Goal: Task Accomplishment & Management: Manage account settings

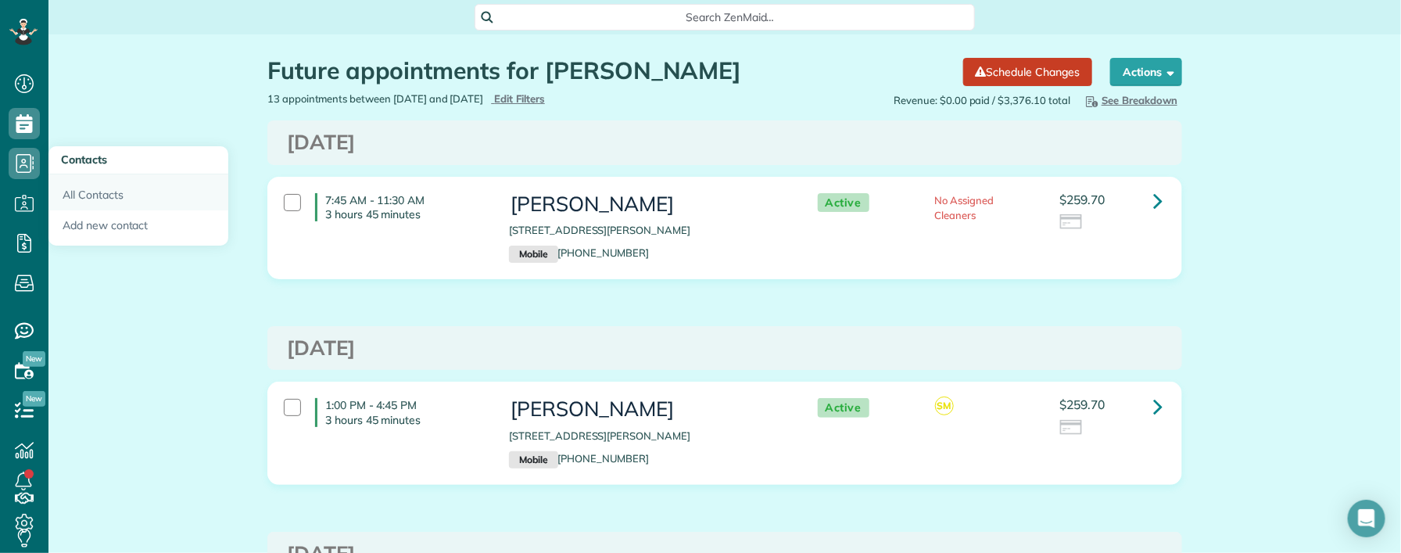
scroll to position [6, 6]
click at [77, 194] on link "All Contacts" at bounding box center [138, 192] width 180 height 36
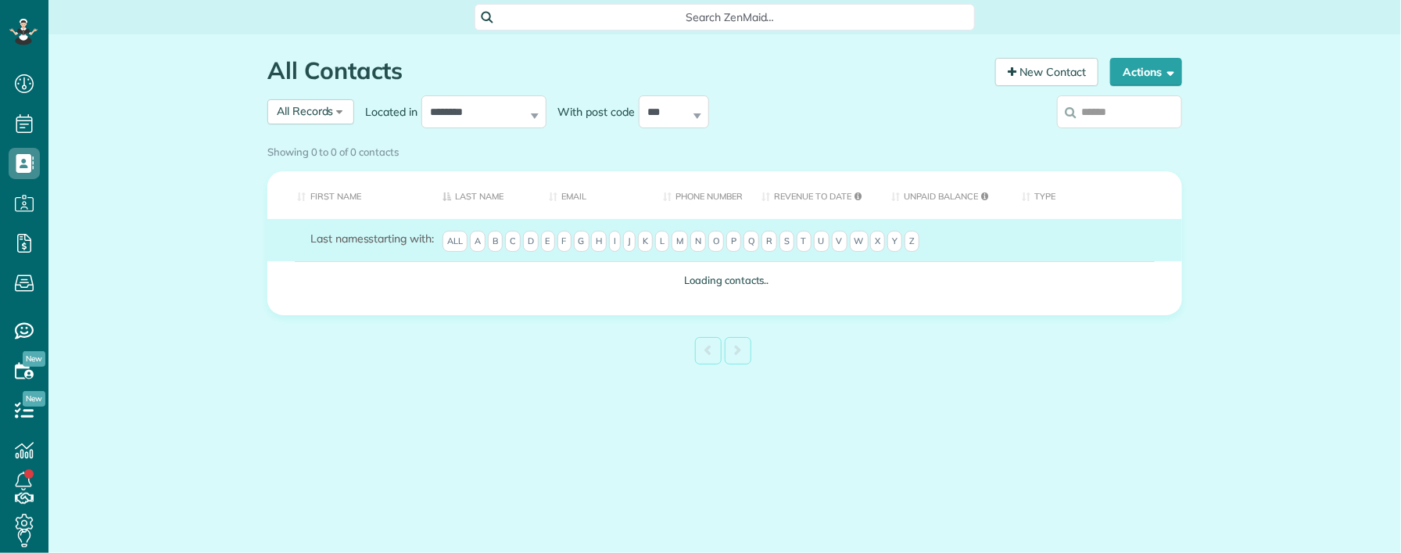
scroll to position [6, 6]
click at [1105, 138] on div "Showing 0 to 0 of 0 contacts" at bounding box center [724, 148] width 915 height 21
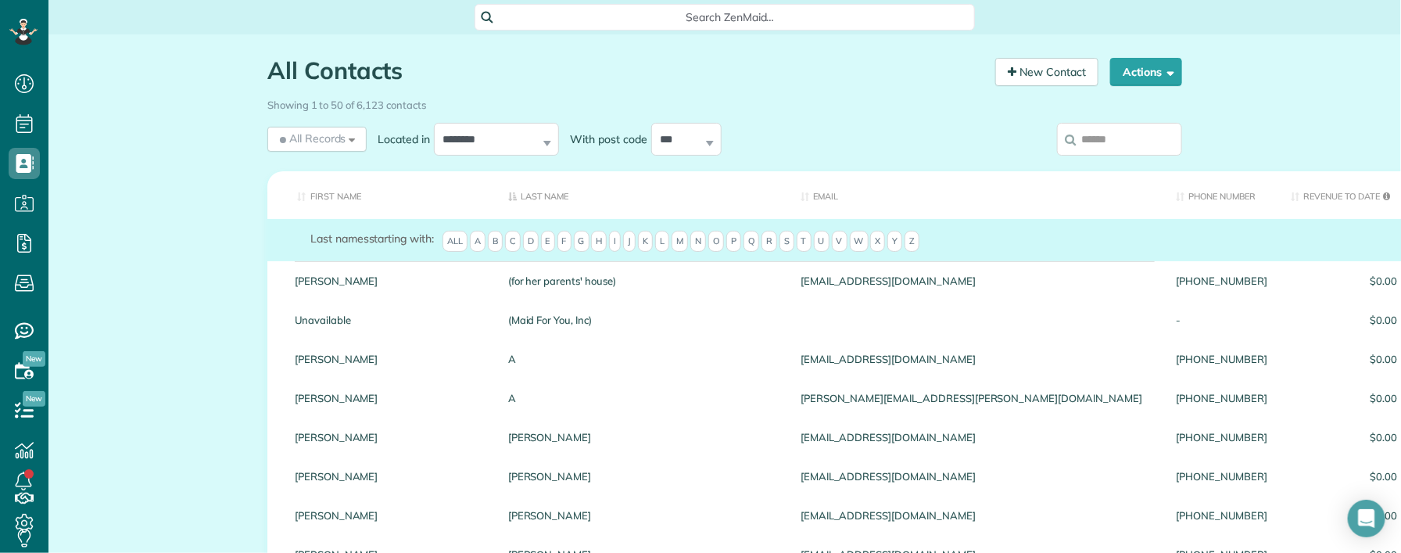
click at [1108, 138] on input "search" at bounding box center [1119, 139] width 125 height 33
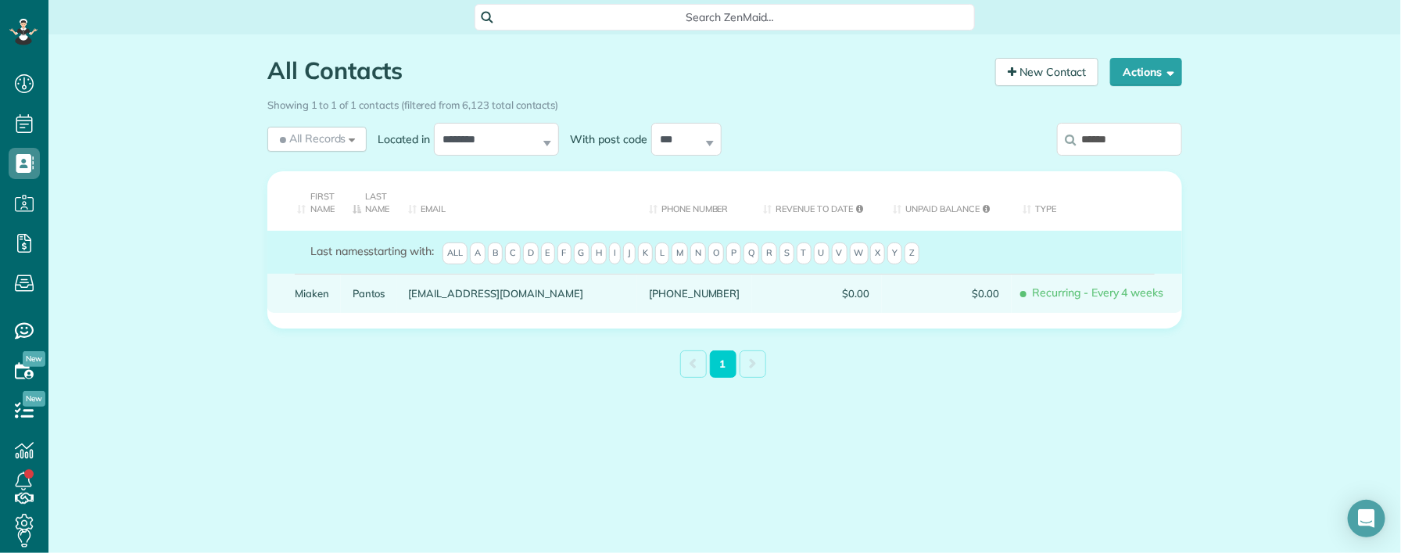
type input "******"
click at [316, 292] on link "Miaken" at bounding box center [312, 293] width 34 height 11
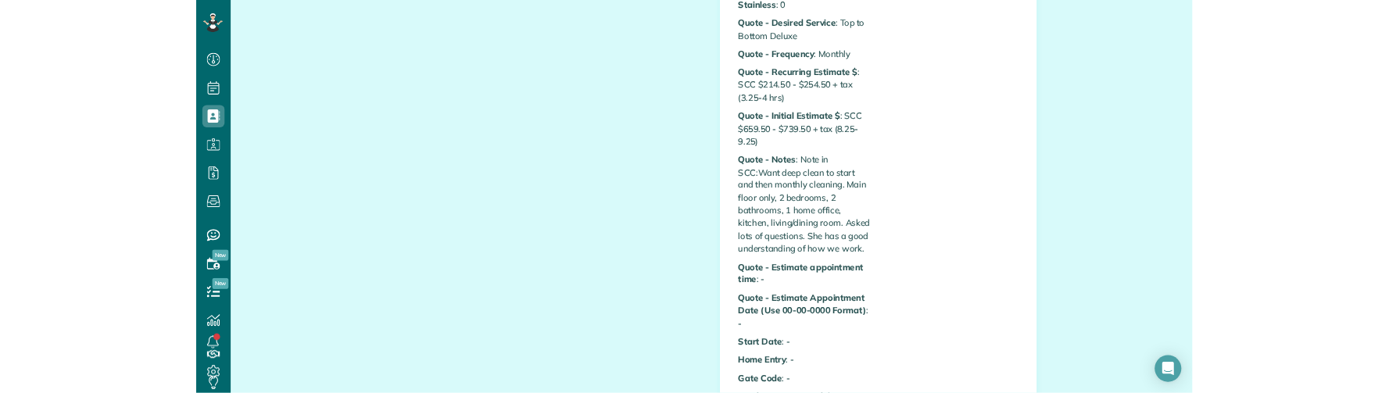
scroll to position [1237, 0]
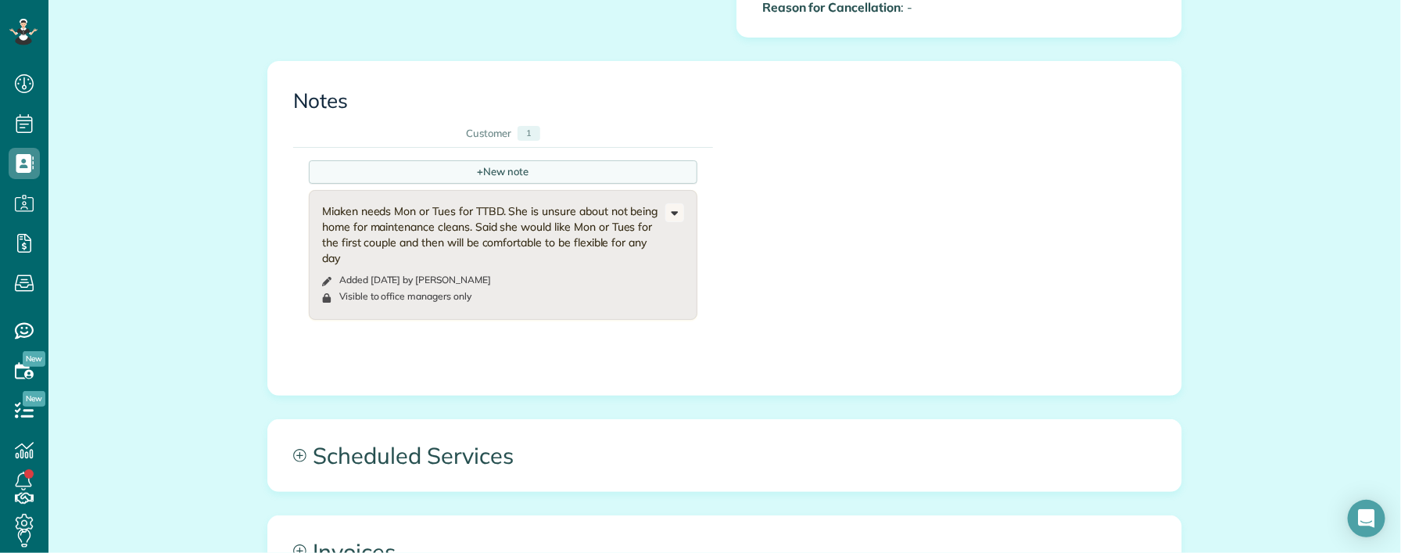
click at [459, 184] on div "+ New note" at bounding box center [503, 171] width 388 height 23
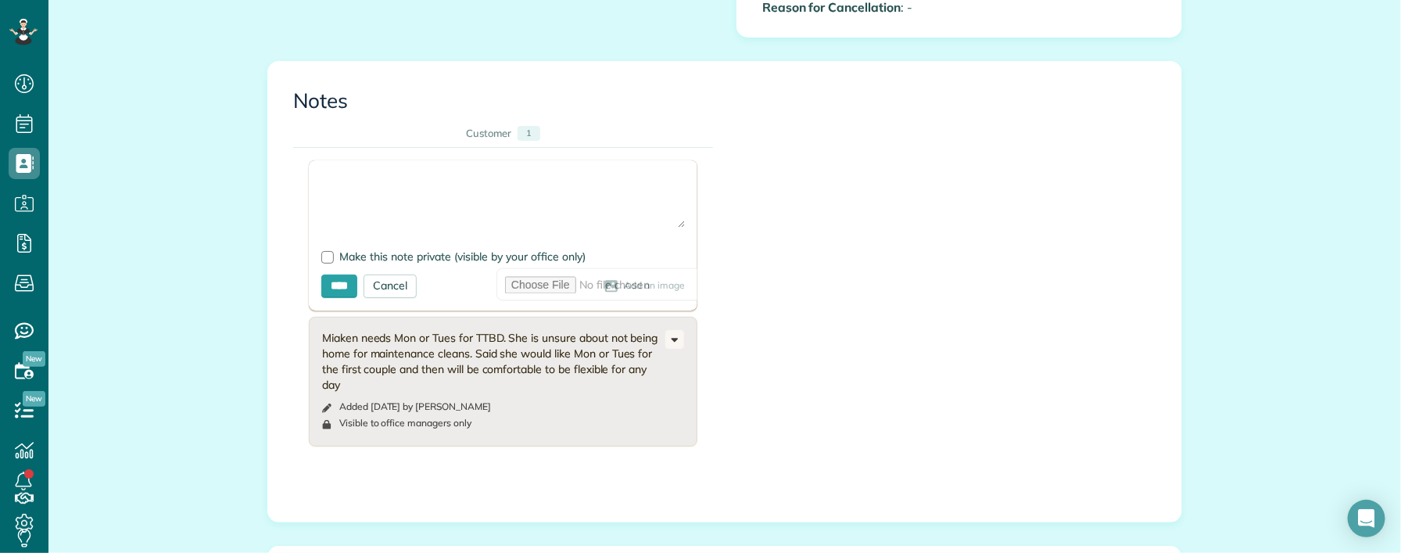
click at [335, 199] on textarea at bounding box center [502, 200] width 363 height 55
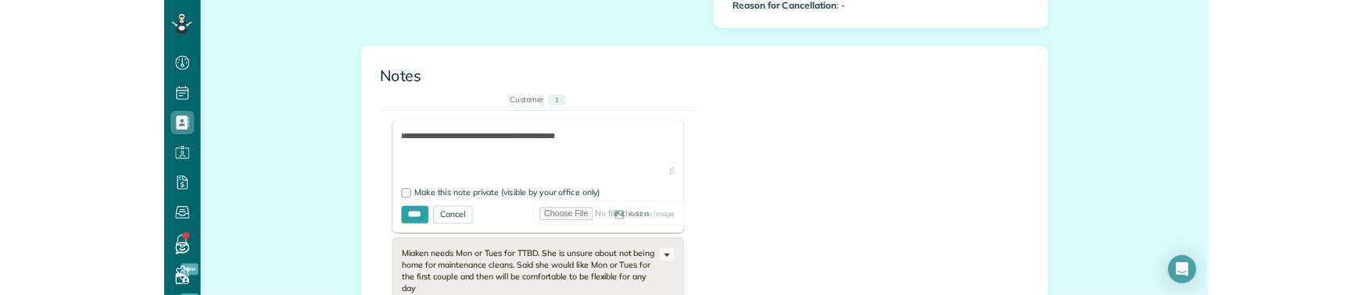
scroll to position [393, 48]
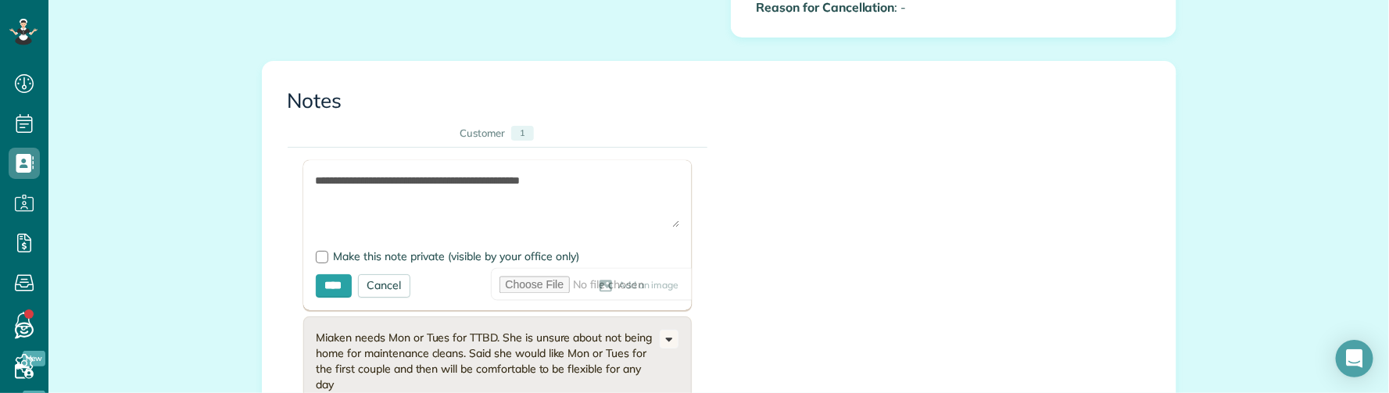
click at [316, 198] on textarea "**********" at bounding box center [497, 200] width 363 height 55
click at [583, 202] on textarea "**********" at bounding box center [497, 200] width 363 height 55
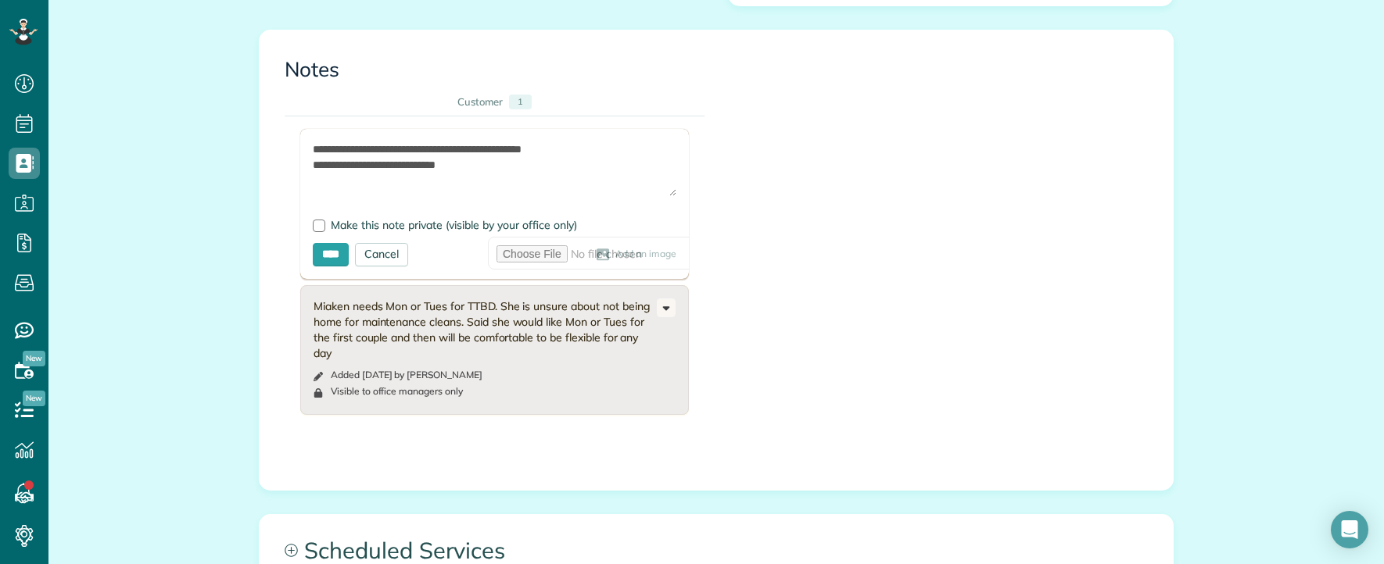
scroll to position [564, 48]
click at [313, 168] on textarea "**********" at bounding box center [494, 168] width 363 height 55
drag, startPoint x: 315, startPoint y: 185, endPoint x: 331, endPoint y: 188, distance: 16.6
click at [317, 184] on textarea "**********" at bounding box center [494, 168] width 363 height 55
click at [429, 183] on textarea "**********" at bounding box center [494, 168] width 363 height 55
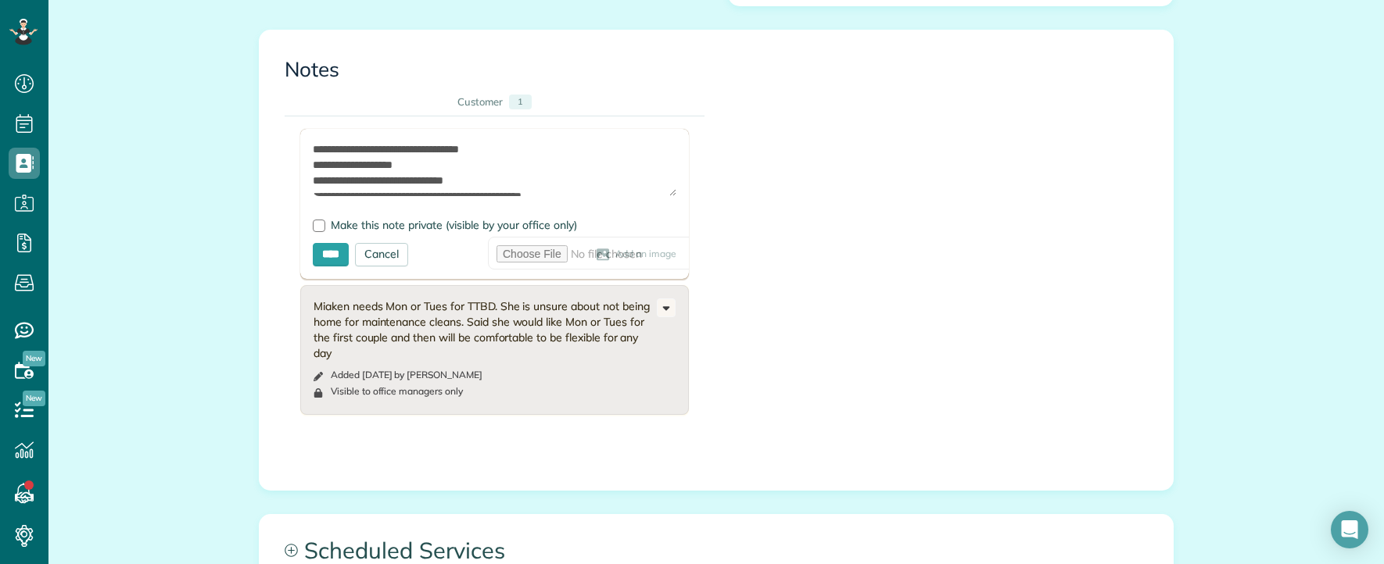
click at [452, 195] on textarea "**********" at bounding box center [494, 168] width 363 height 55
click at [503, 174] on textarea "**********" at bounding box center [494, 168] width 363 height 55
drag, startPoint x: 479, startPoint y: 208, endPoint x: 486, endPoint y: 213, distance: 8.9
click at [480, 196] on textarea "**********" at bounding box center [494, 168] width 363 height 55
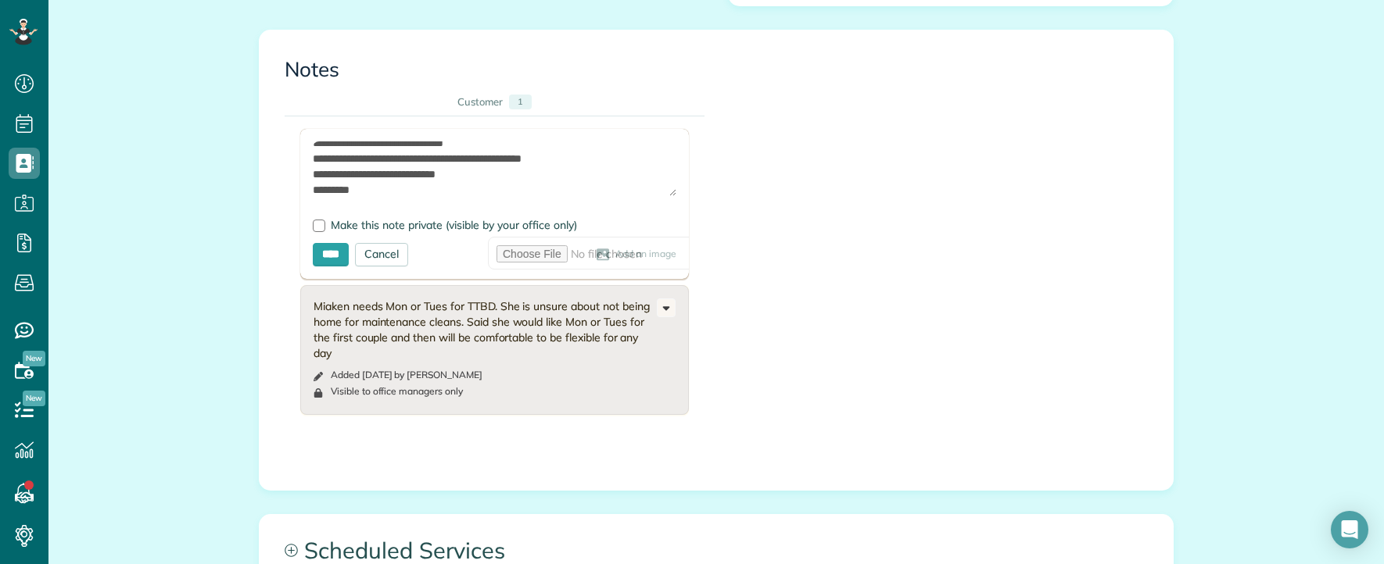
scroll to position [53, 0]
type textarea "**********"
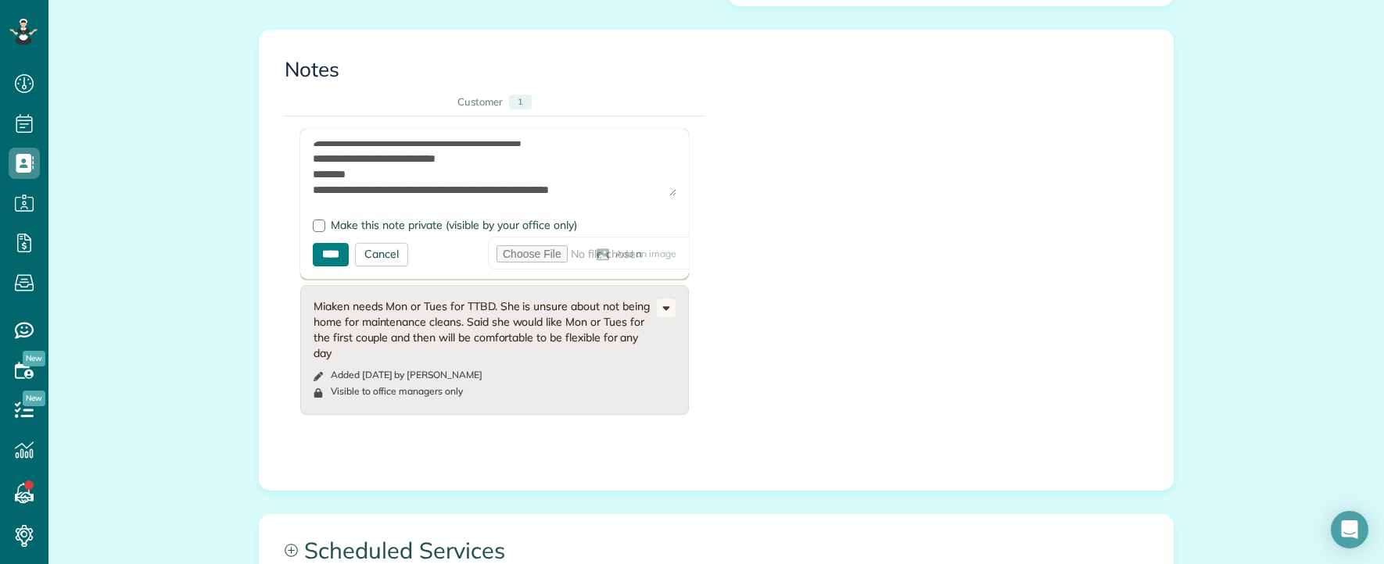
click at [317, 267] on input "****" at bounding box center [331, 254] width 36 height 23
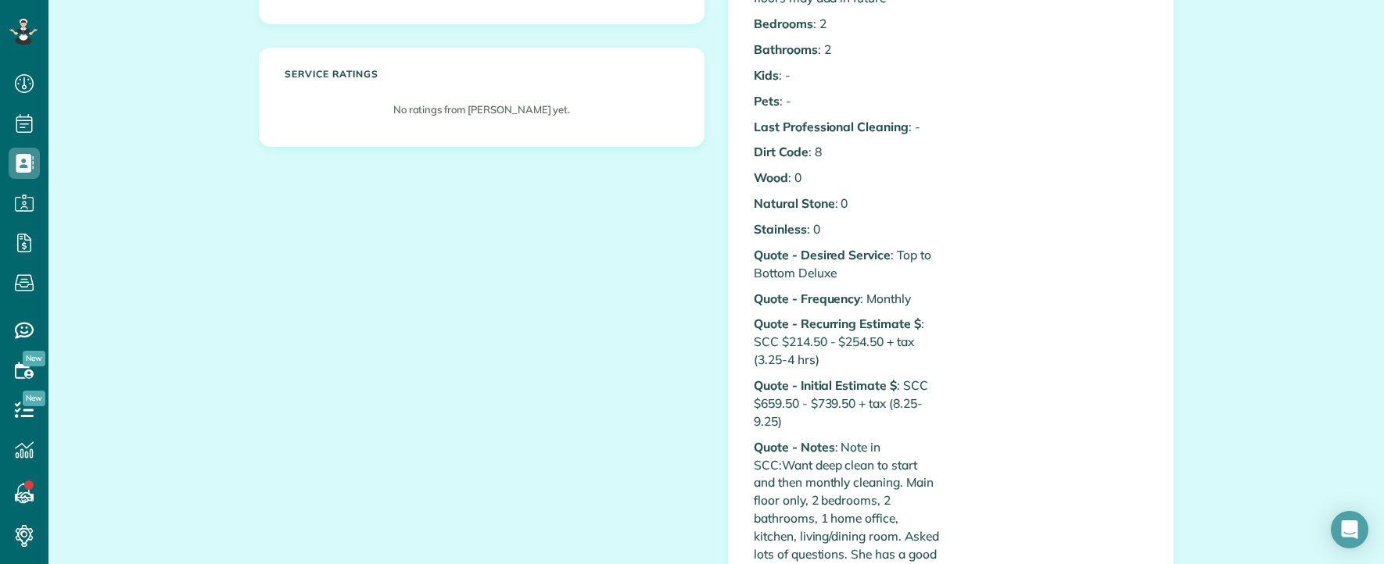
scroll to position [0, 0]
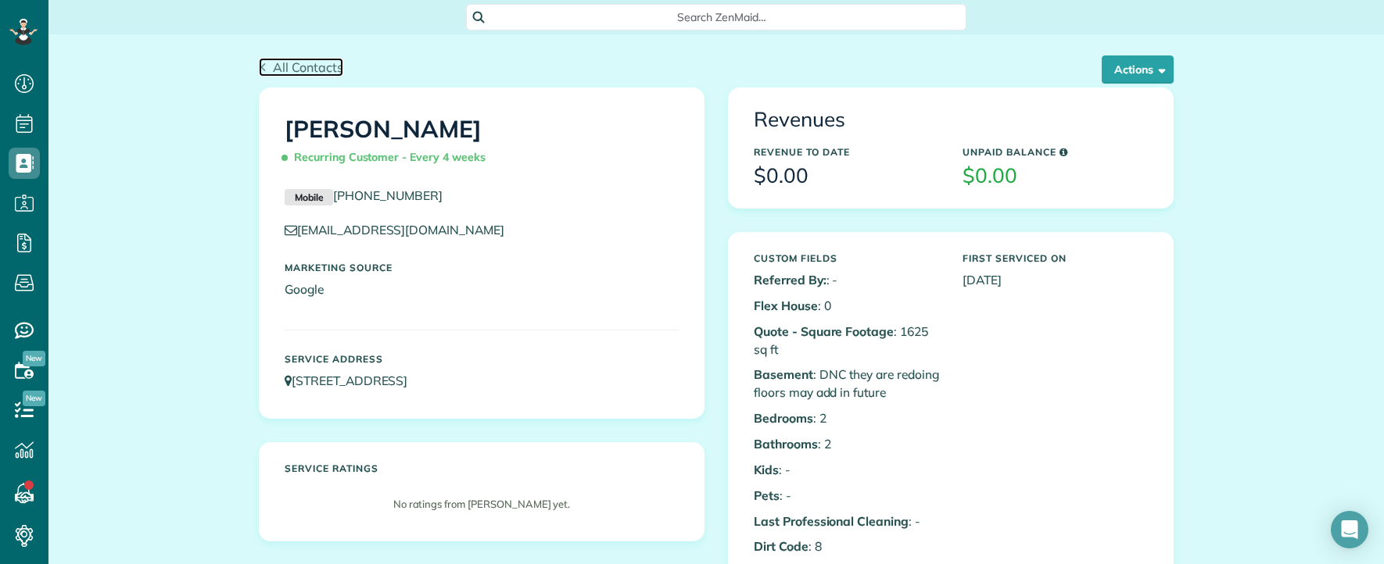
click at [287, 66] on span "All Contacts" at bounding box center [308, 67] width 70 height 16
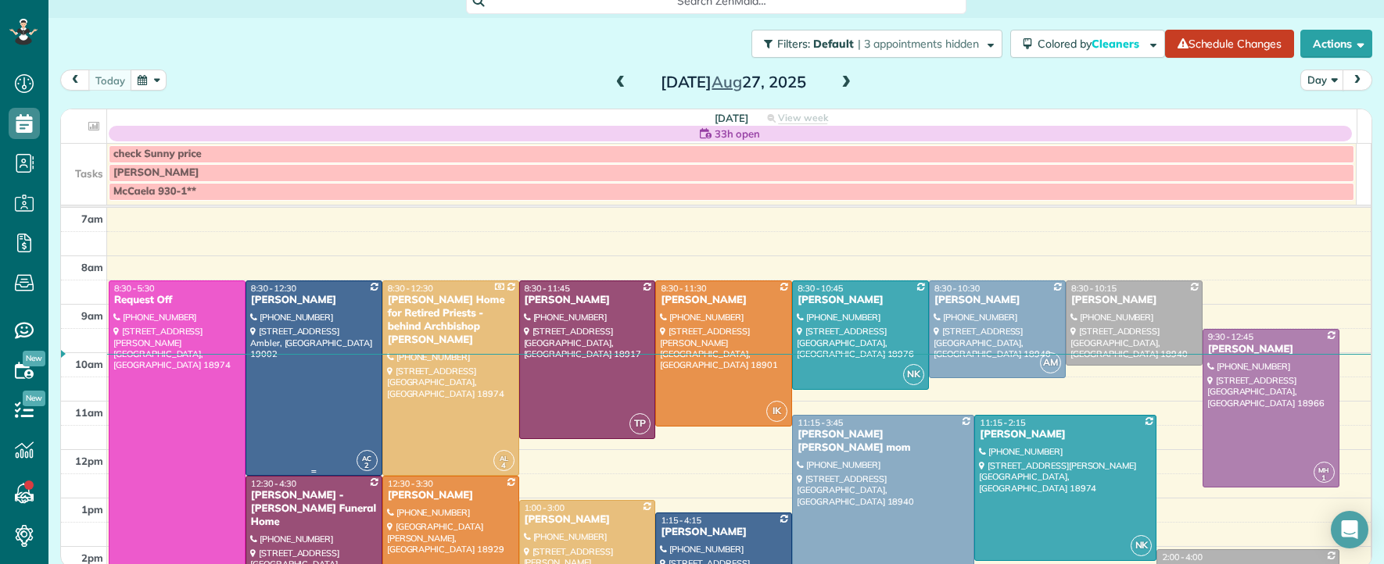
click at [299, 305] on div "Chip Bowers" at bounding box center [313, 300] width 127 height 13
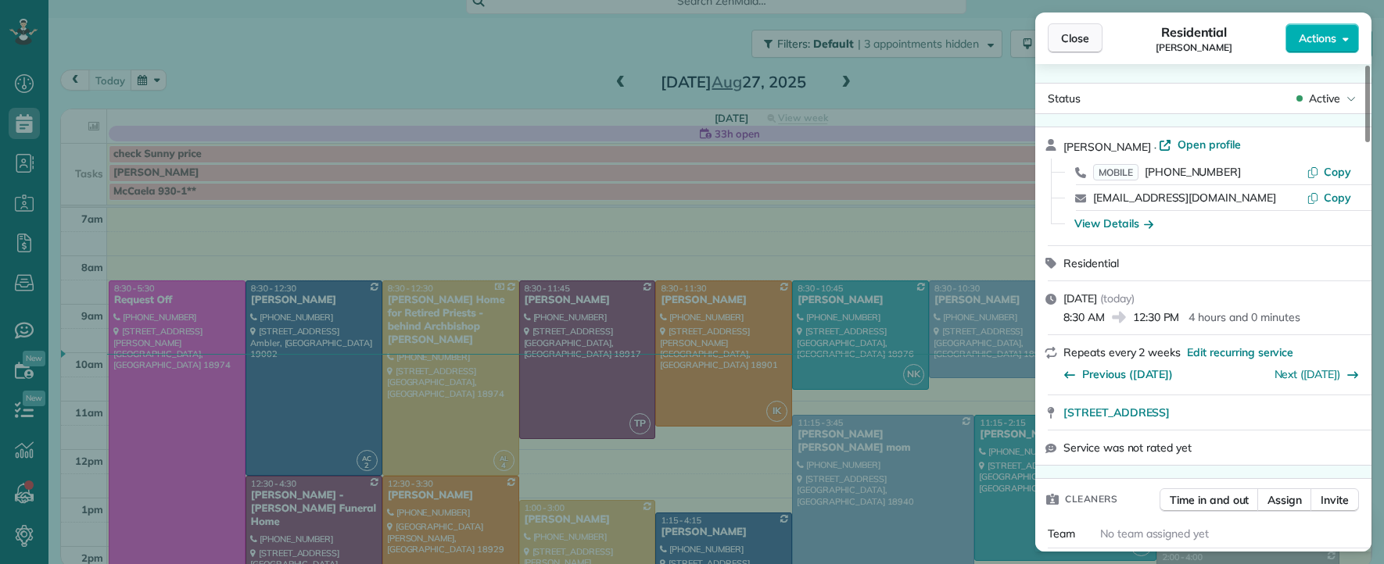
scroll to position [1730, 0]
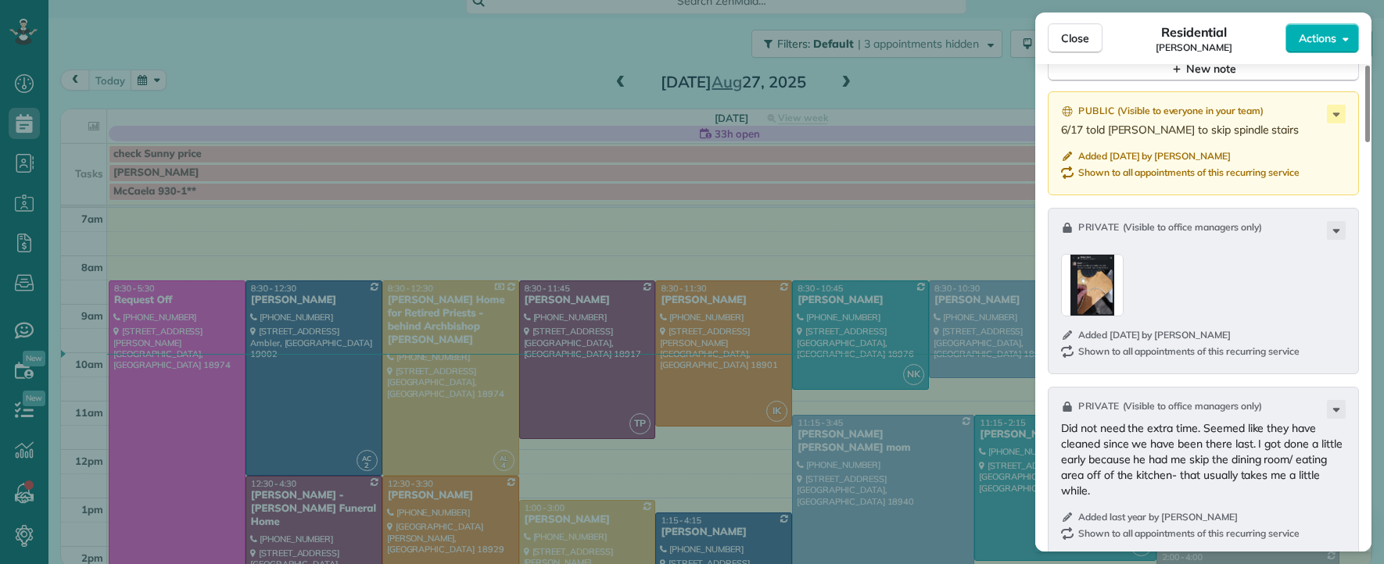
click at [1080, 44] on span "Close" at bounding box center [1075, 38] width 28 height 16
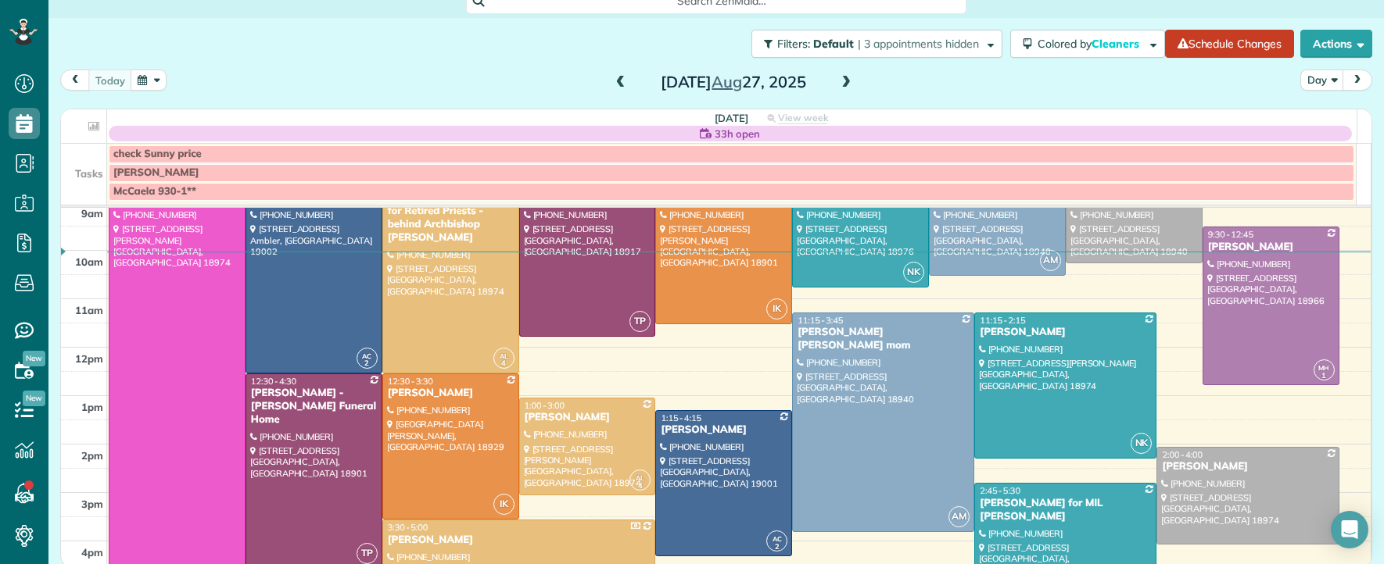
scroll to position [121, 0]
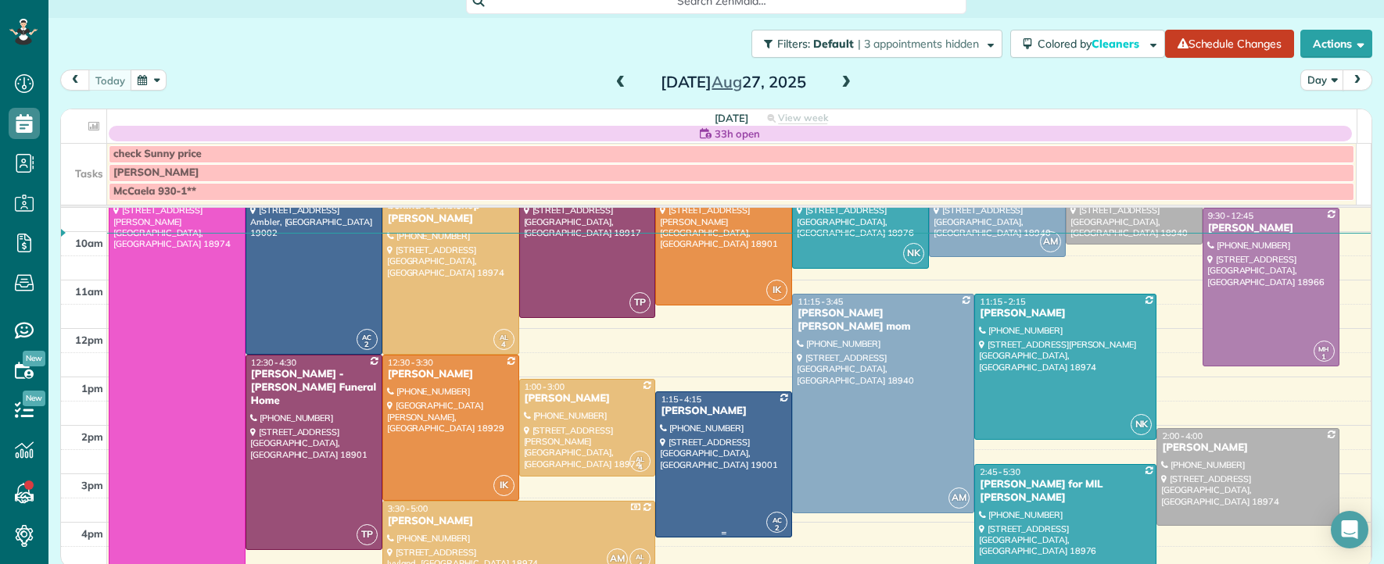
click at [682, 416] on div "Nina Nelson" at bounding box center [723, 411] width 127 height 13
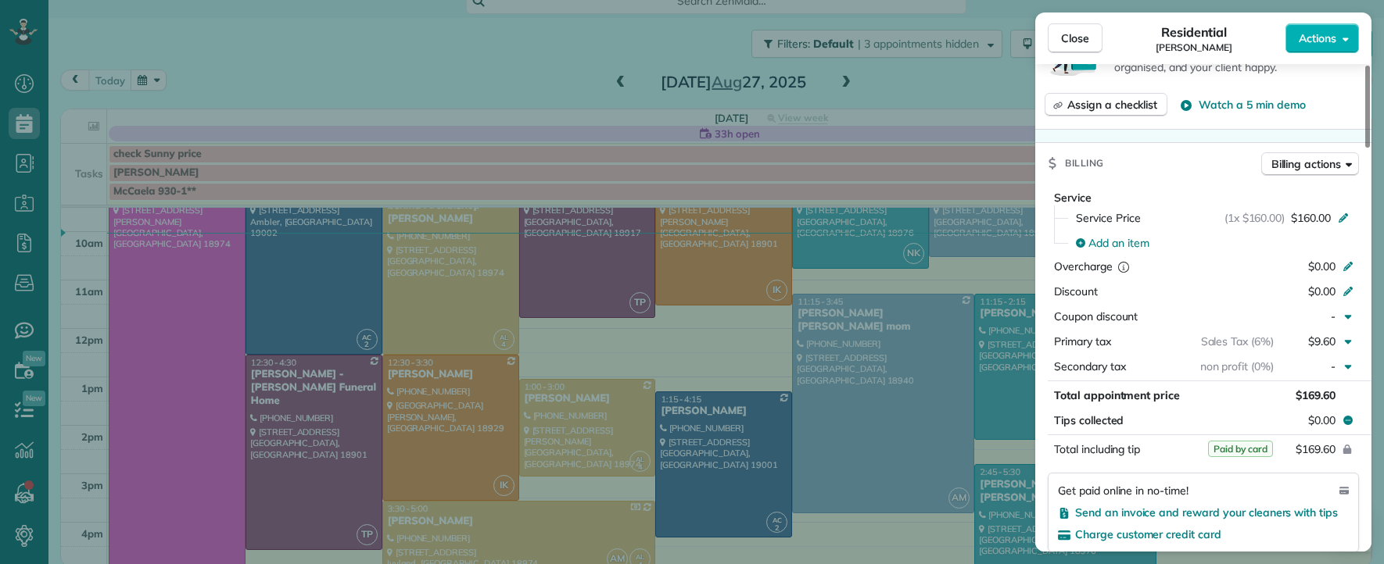
scroll to position [653, 0]
click at [1074, 36] on span "Close" at bounding box center [1075, 38] width 28 height 16
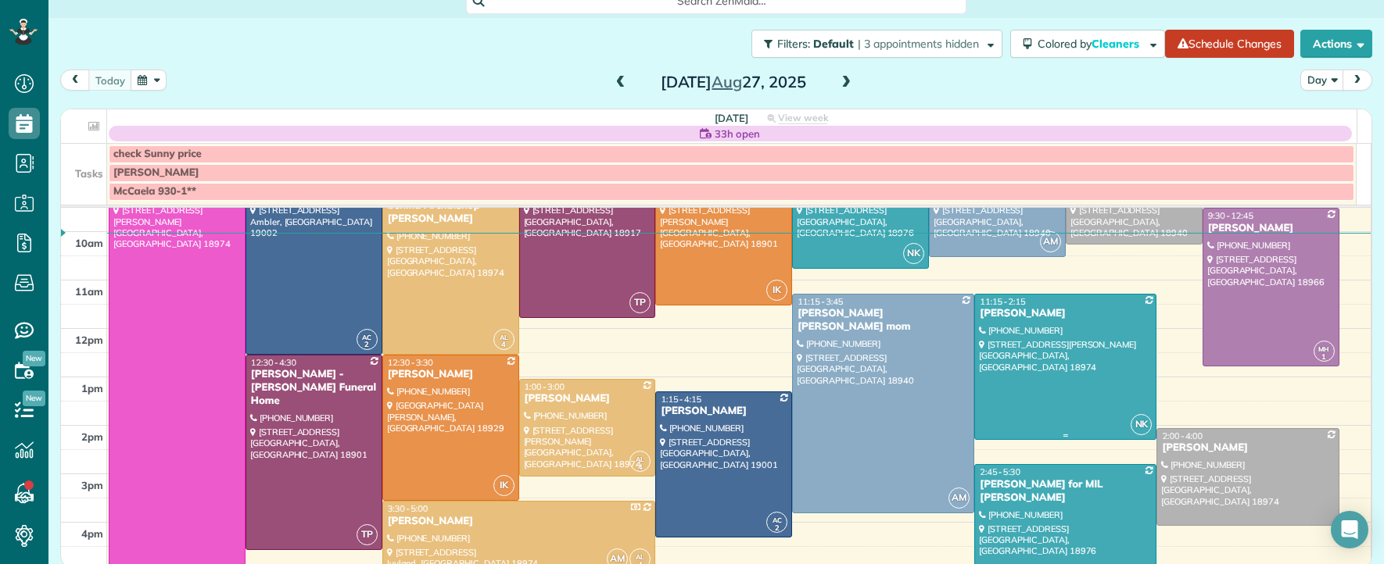
click at [1026, 309] on div "Mary Borgmann" at bounding box center [1065, 313] width 173 height 13
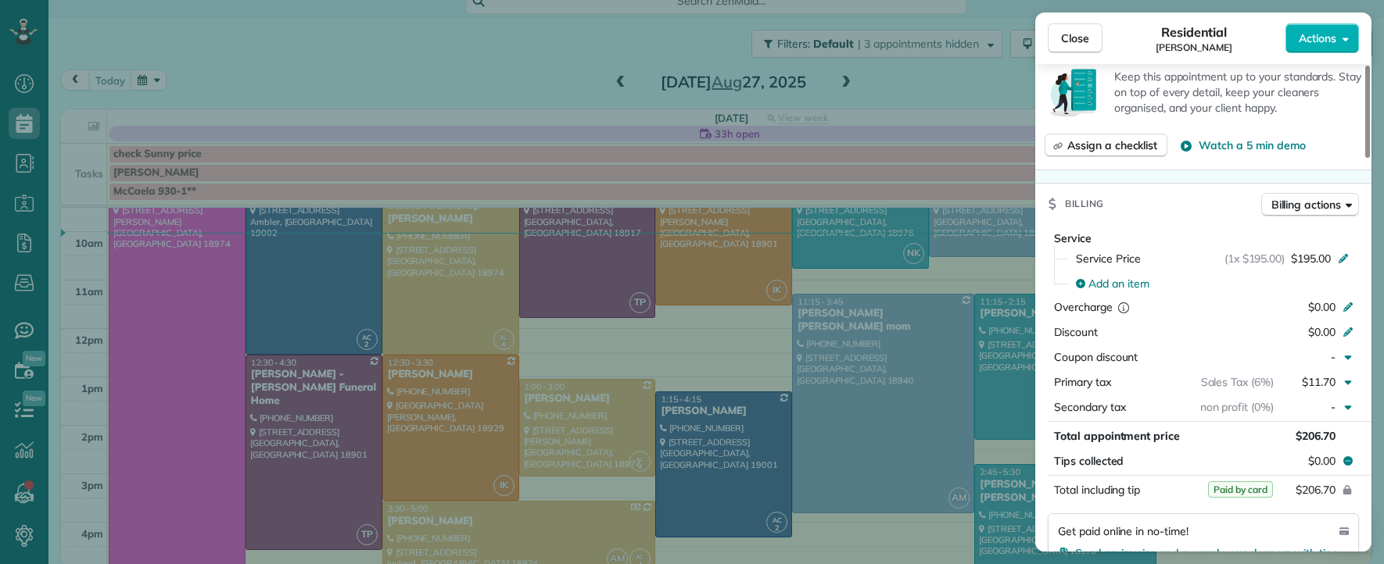
scroll to position [598, 0]
drag, startPoint x: 1094, startPoint y: 37, endPoint x: 956, endPoint y: 449, distance: 435.3
click at [1094, 37] on button "Close" at bounding box center [1074, 38] width 55 height 30
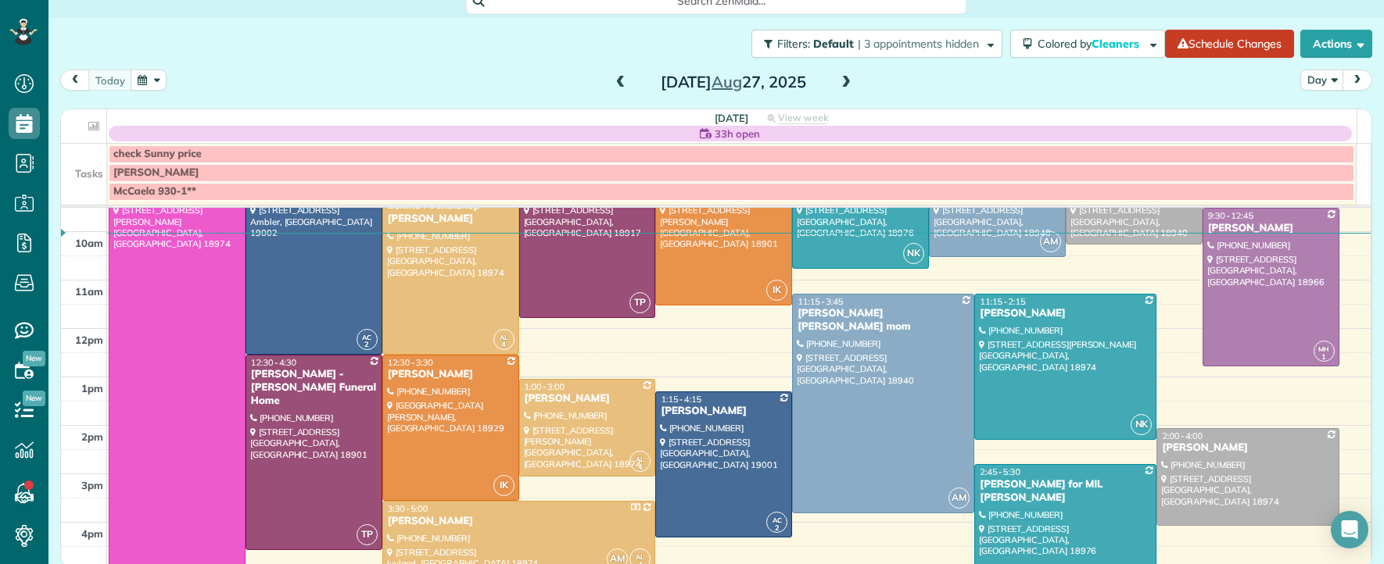
click at [979, 492] on div "Jessica Crespo for MIL Marcia Lally" at bounding box center [1065, 491] width 173 height 27
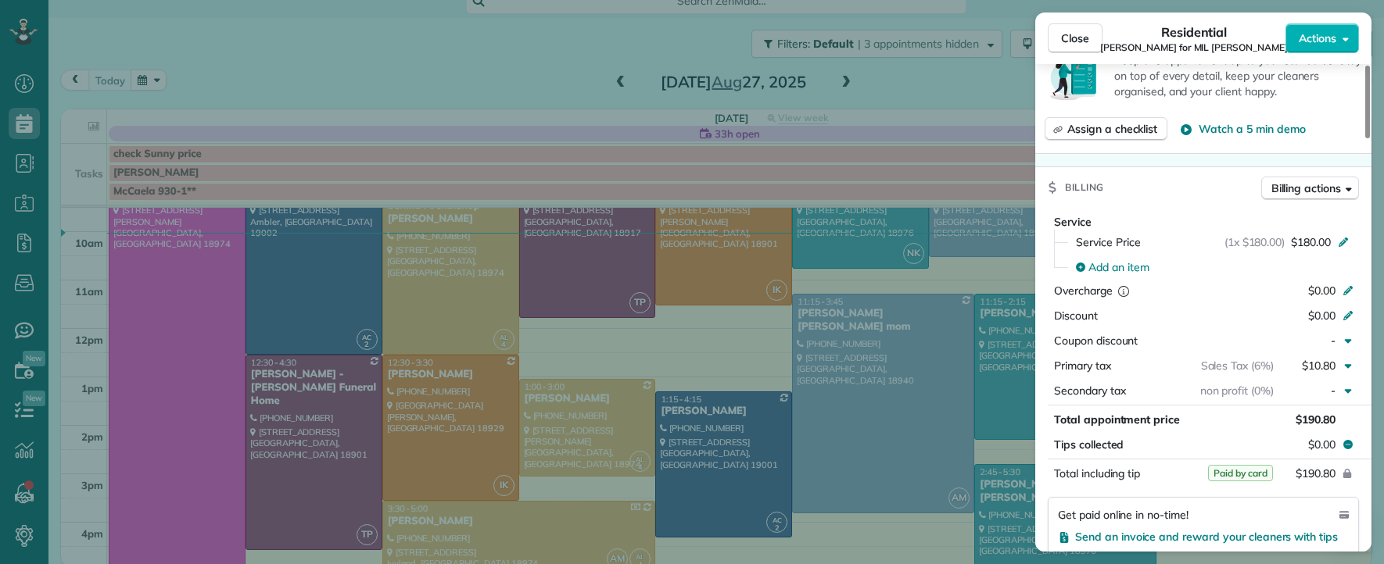
scroll to position [802, 0]
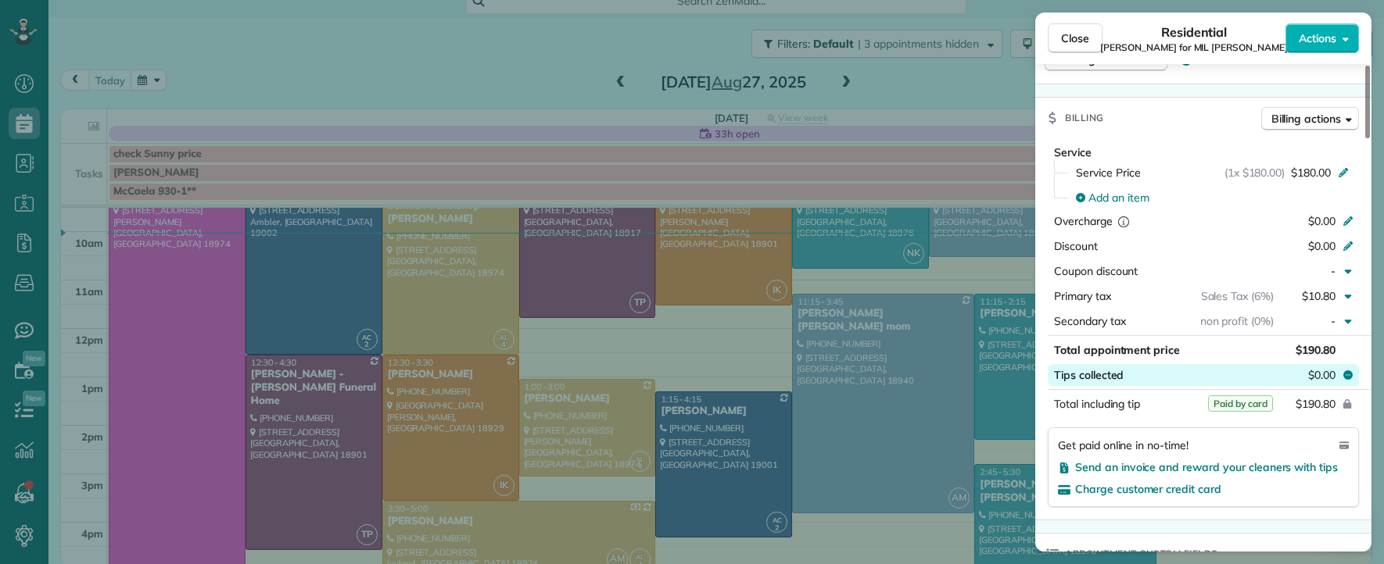
drag, startPoint x: 1094, startPoint y: 41, endPoint x: 1128, endPoint y: 342, distance: 302.9
click at [1094, 41] on button "Close" at bounding box center [1074, 38] width 55 height 30
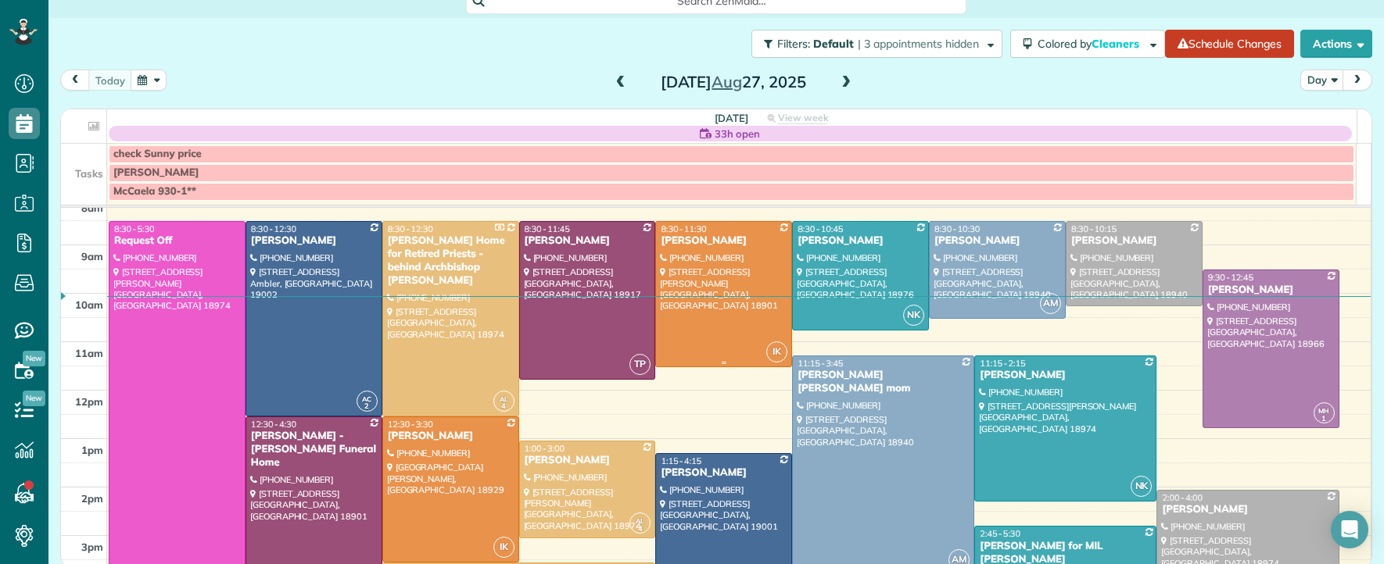
scroll to position [55, 0]
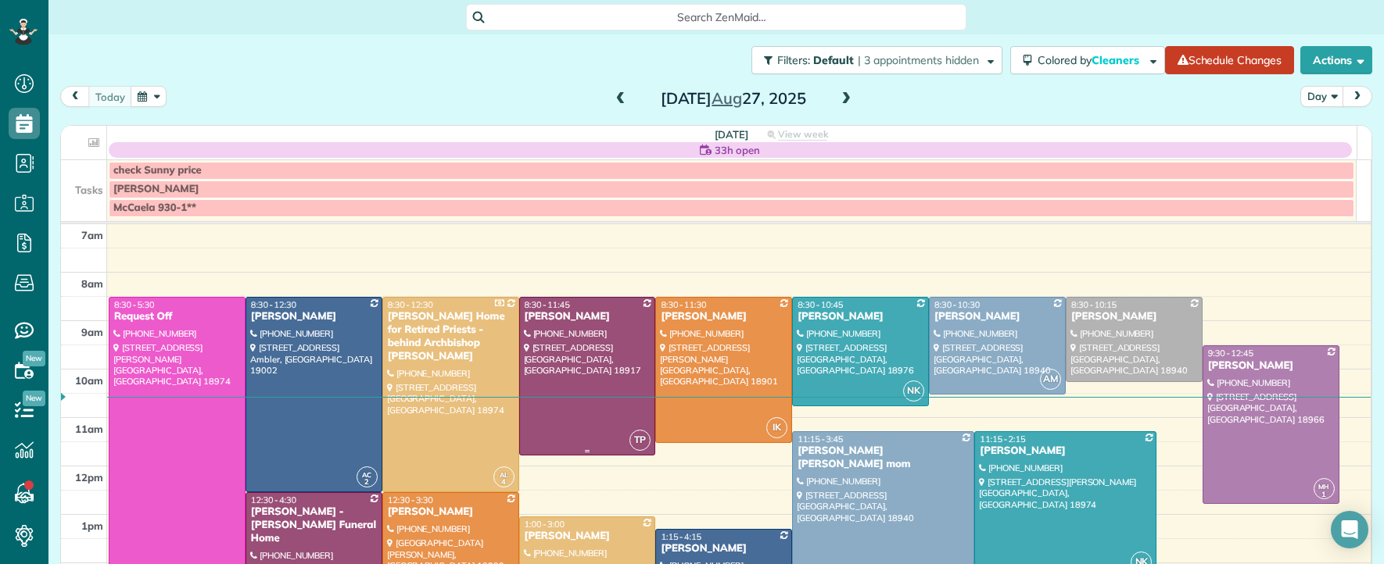
scroll to position [55, 0]
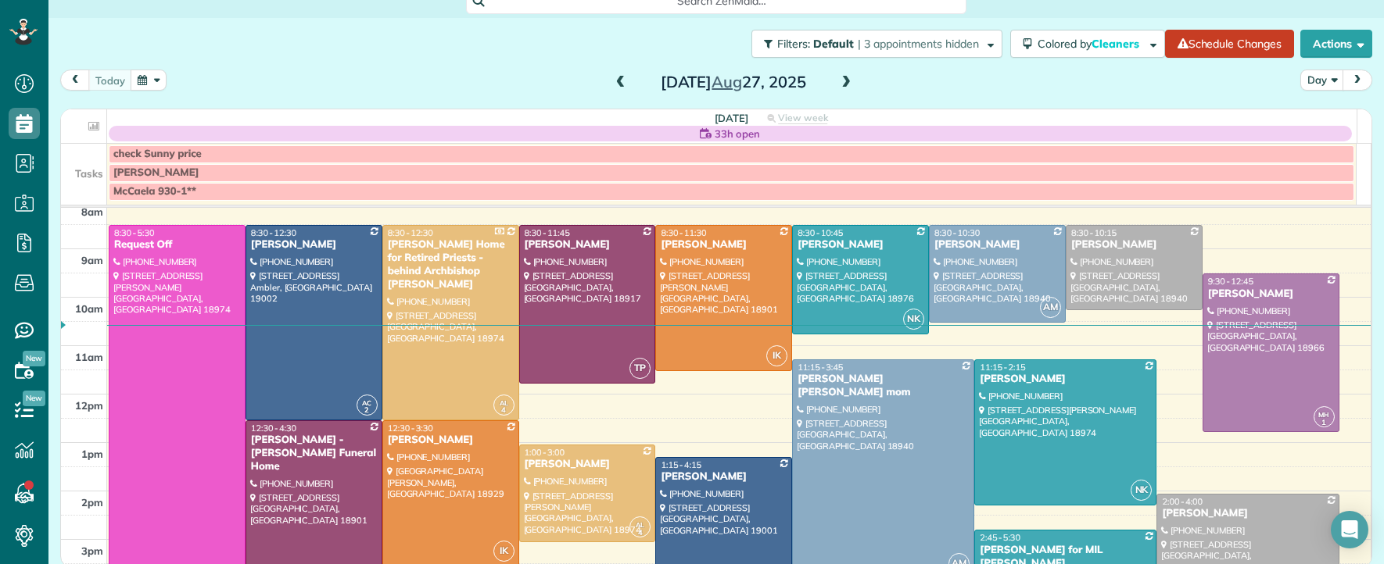
click at [837, 78] on span at bounding box center [845, 83] width 17 height 14
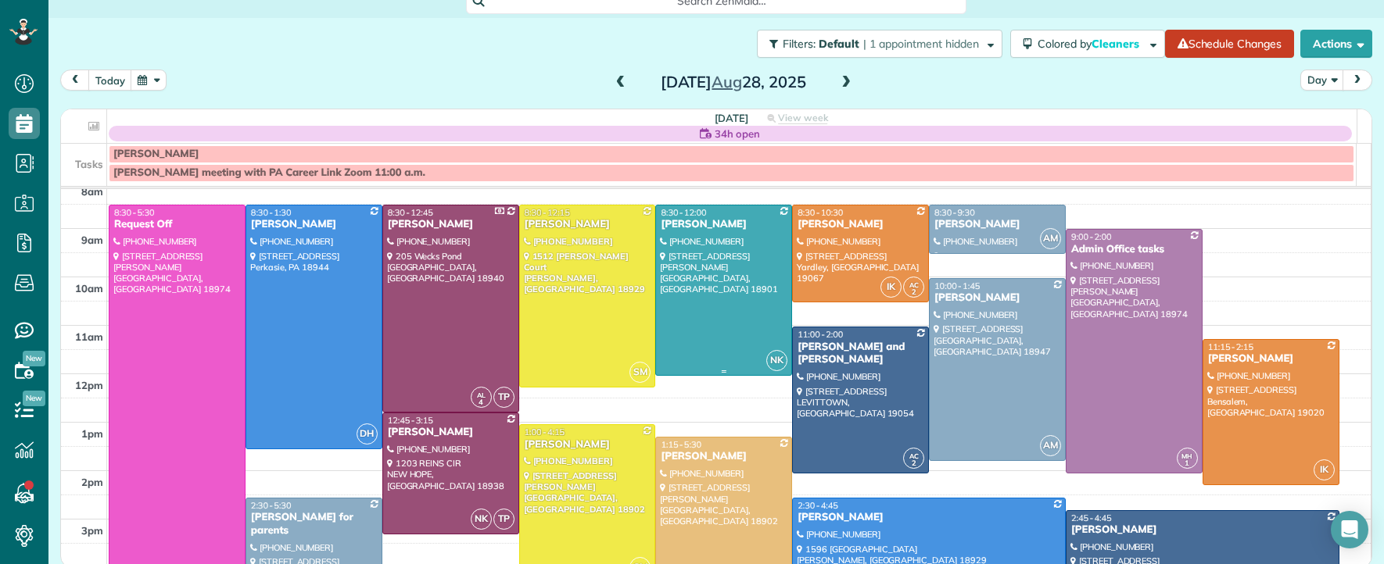
scroll to position [53, 0]
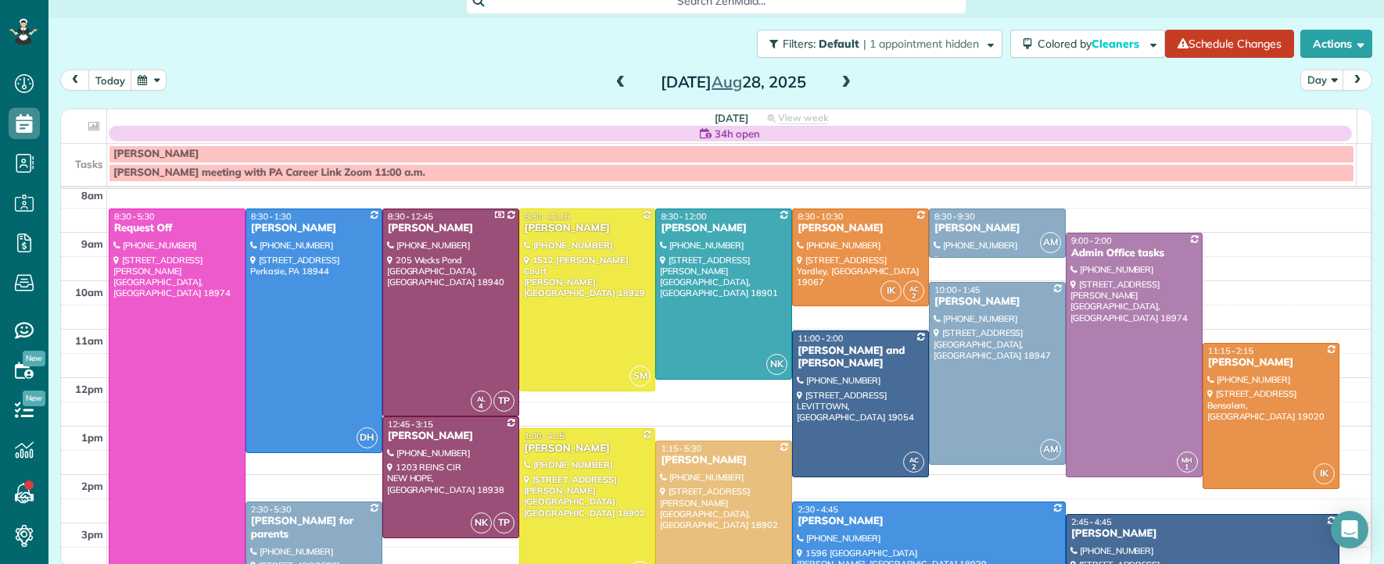
click at [617, 85] on span at bounding box center [620, 83] width 17 height 14
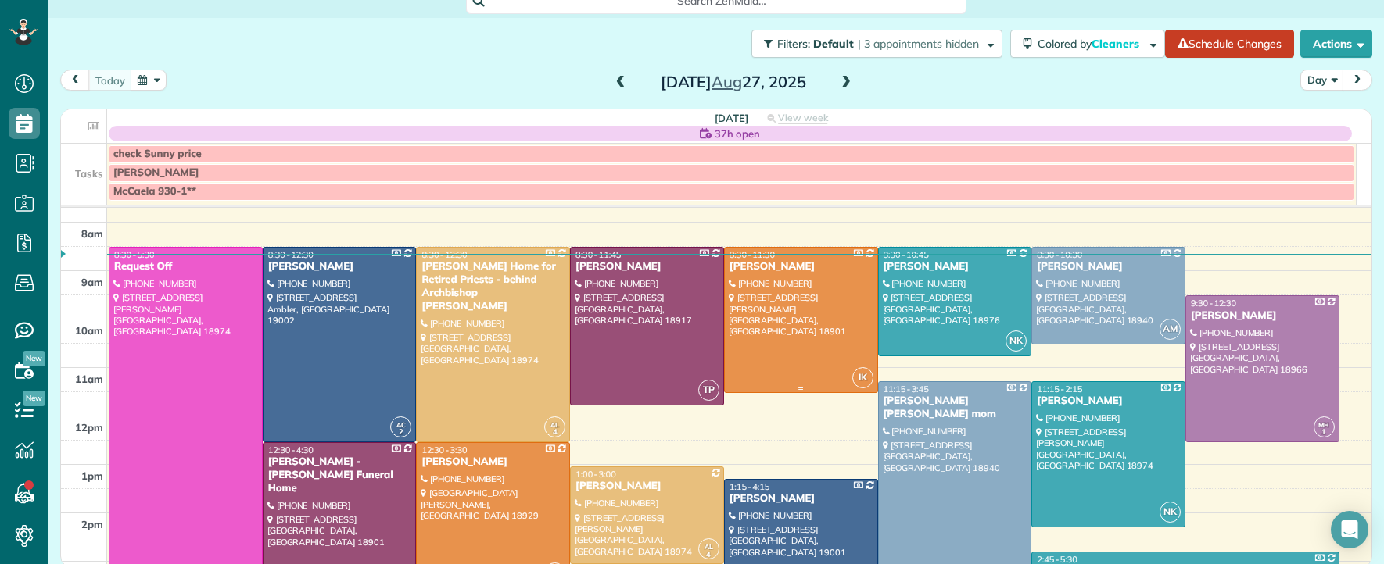
scroll to position [35, 0]
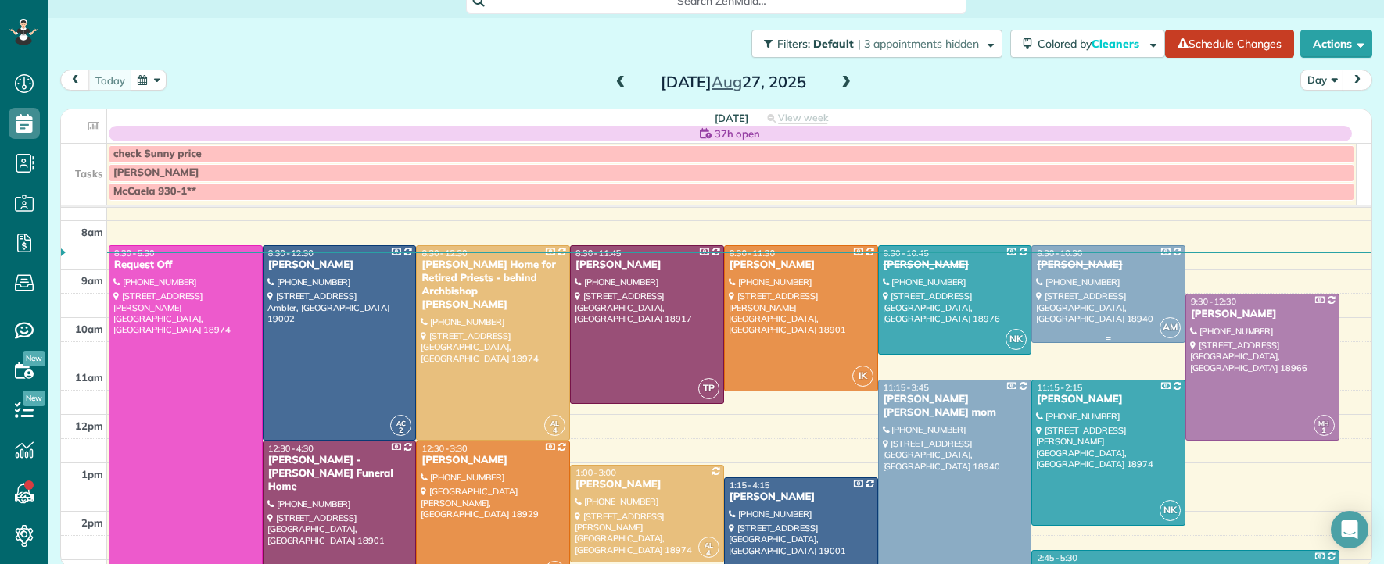
click at [1051, 268] on div "[PERSON_NAME]" at bounding box center [1108, 265] width 145 height 13
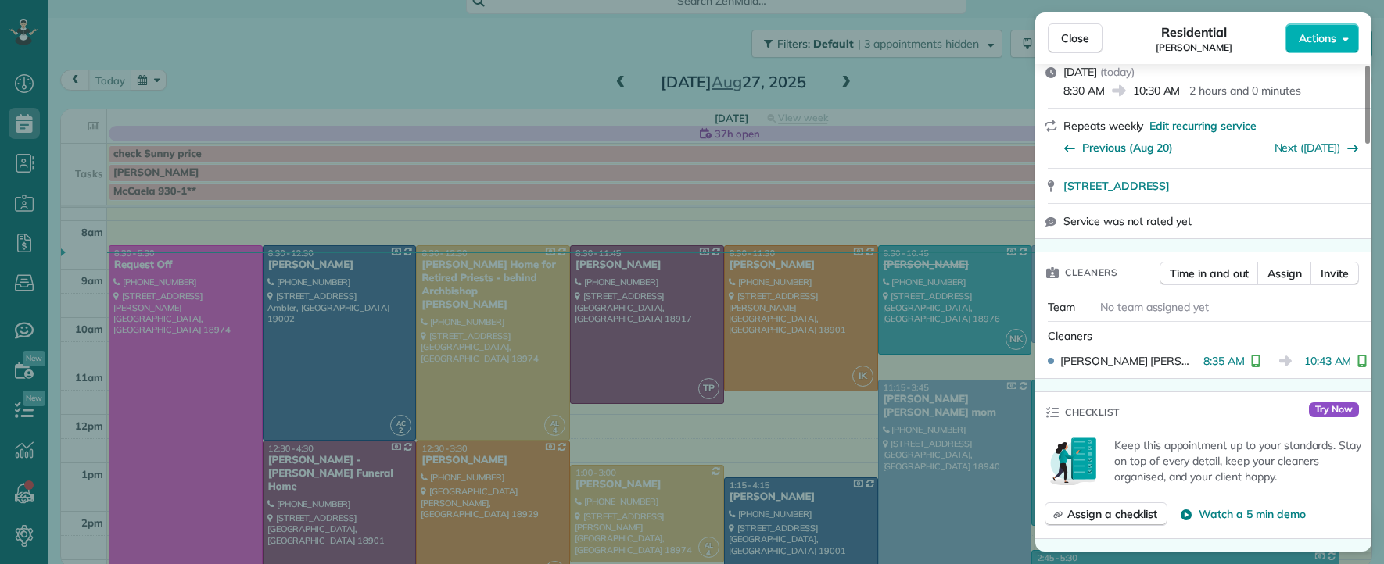
scroll to position [256, 0]
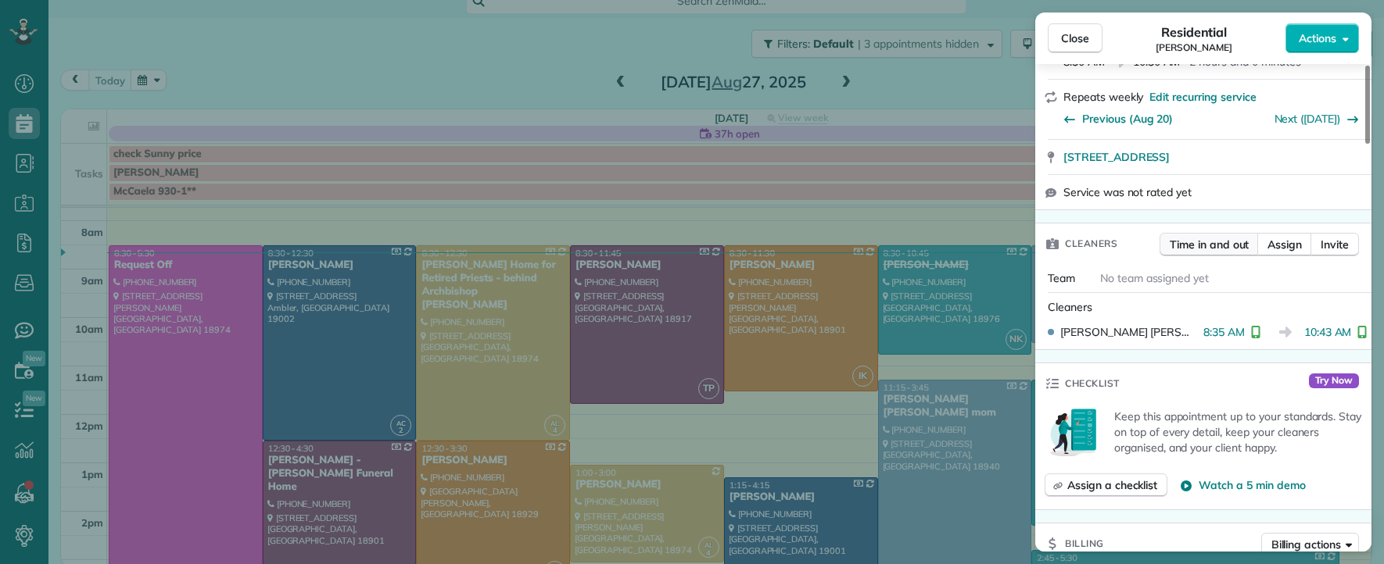
click at [1216, 249] on span "Time in and out" at bounding box center [1208, 245] width 79 height 16
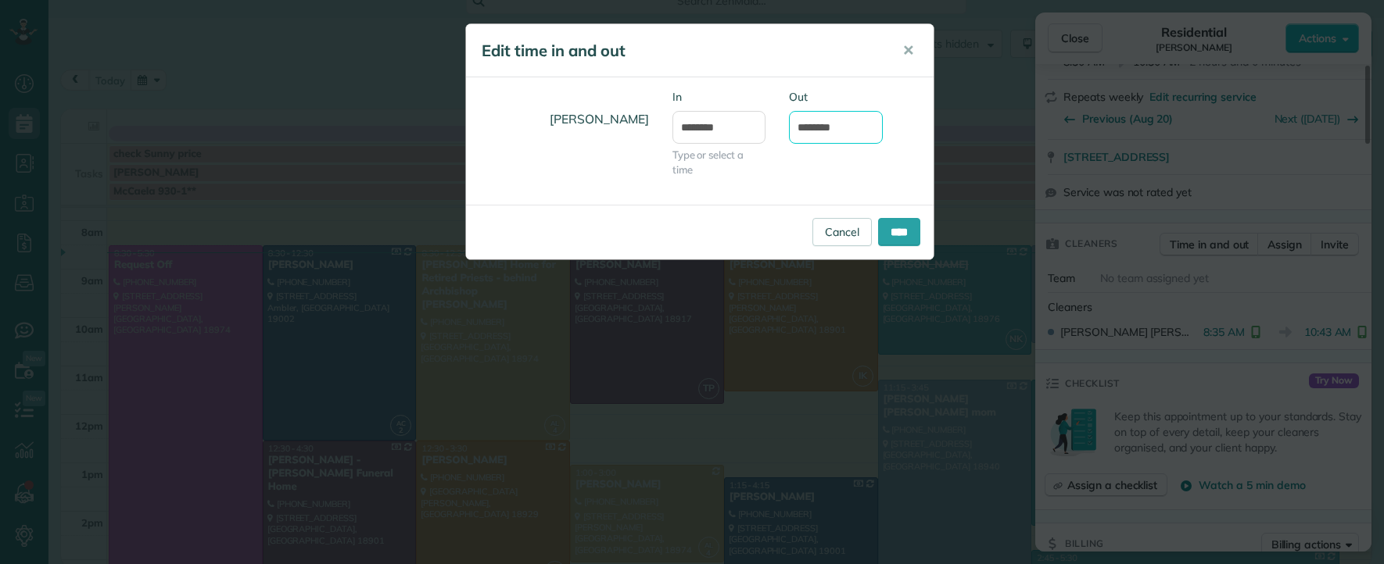
click at [827, 130] on input "********" at bounding box center [836, 127] width 94 height 33
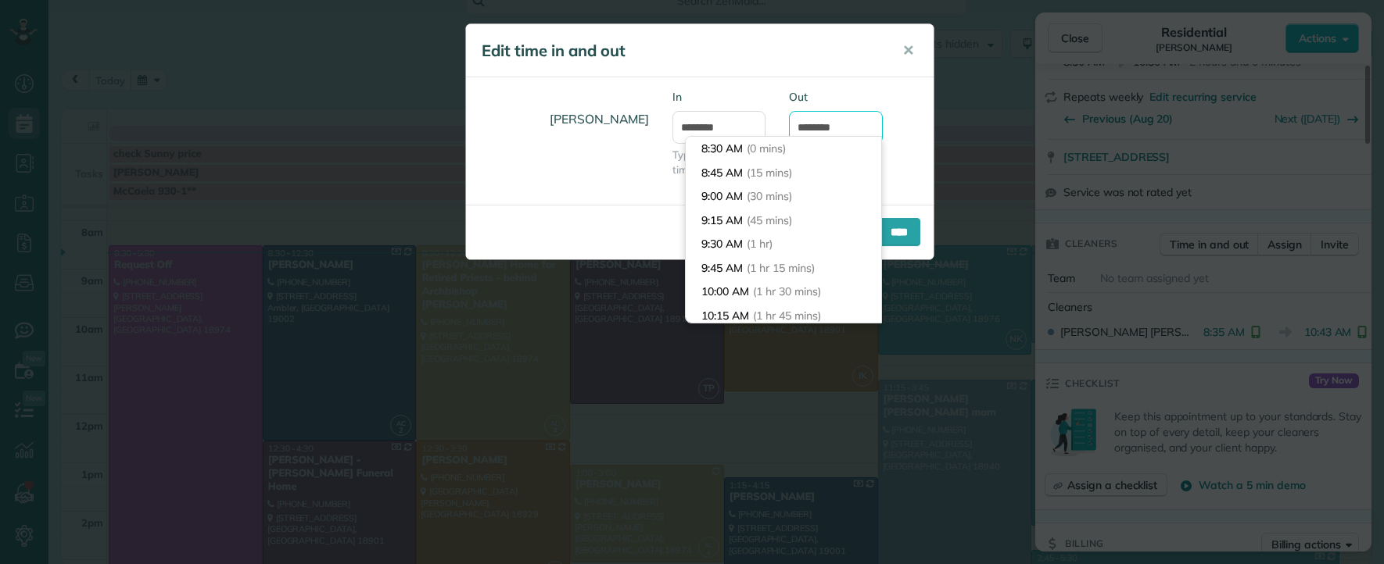
scroll to position [190, 0]
type input "********"
click at [765, 152] on body "Dashboard Scheduling Calendar View List View Dispatch View - Weekly scheduling …" at bounding box center [692, 282] width 1384 height 564
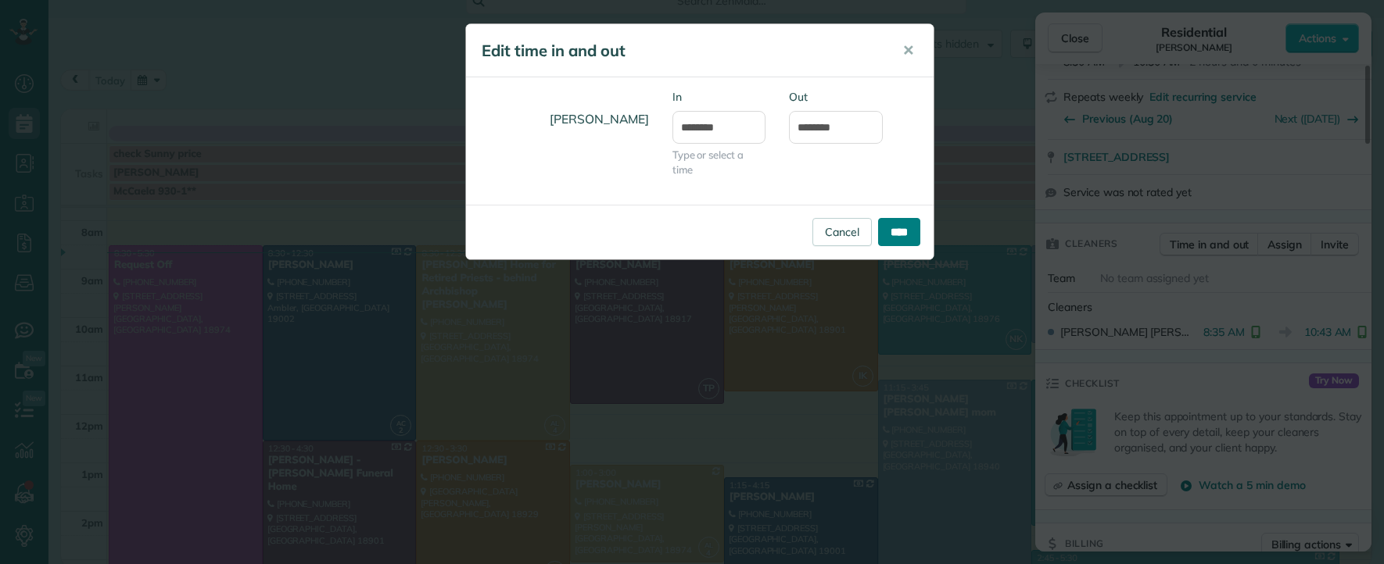
click at [900, 242] on input "****" at bounding box center [899, 232] width 42 height 28
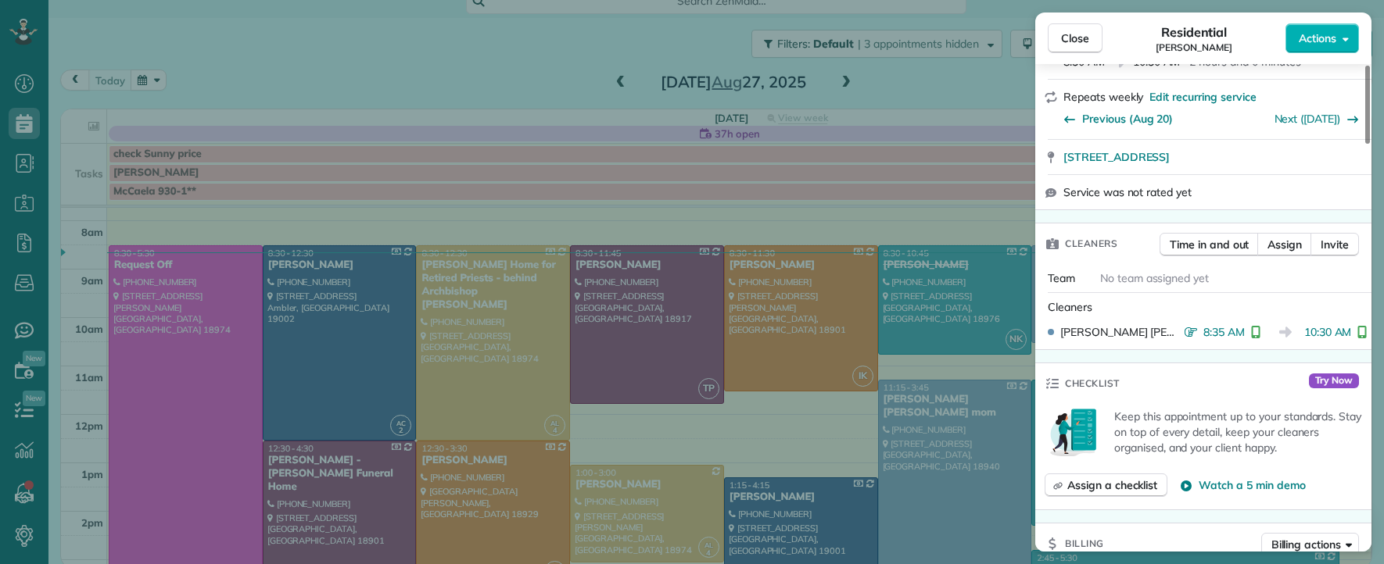
drag, startPoint x: 1068, startPoint y: 29, endPoint x: 507, endPoint y: 120, distance: 567.9
click at [1069, 30] on button "Close" at bounding box center [1074, 38] width 55 height 30
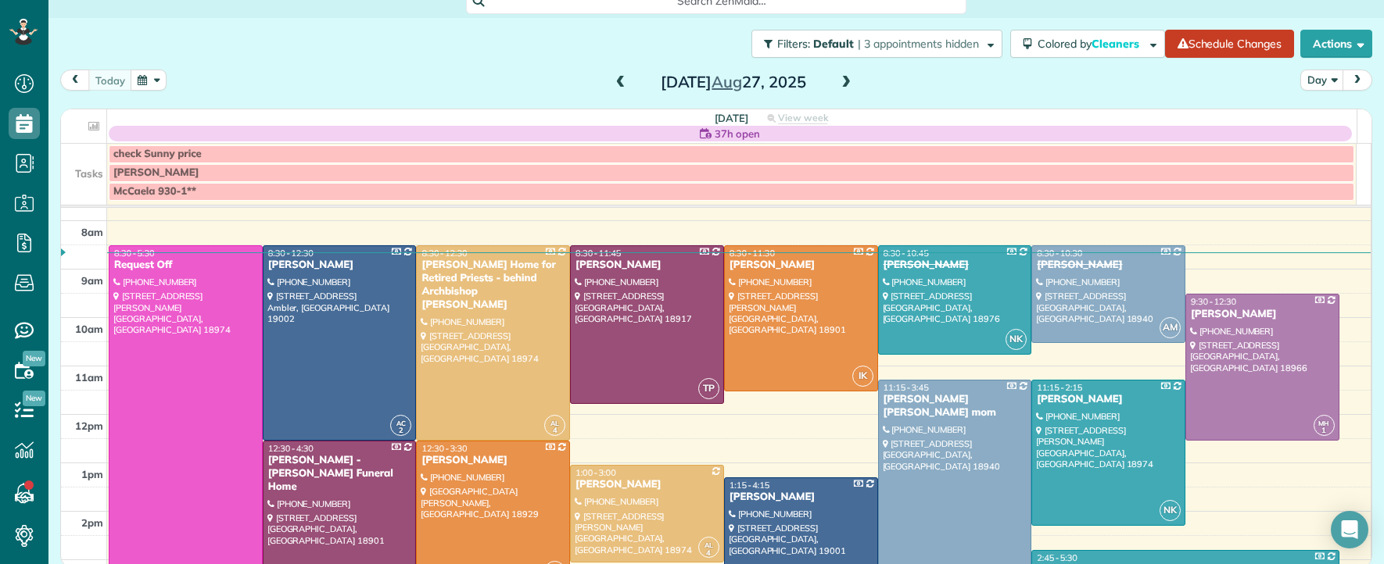
click at [621, 77] on span at bounding box center [620, 83] width 17 height 14
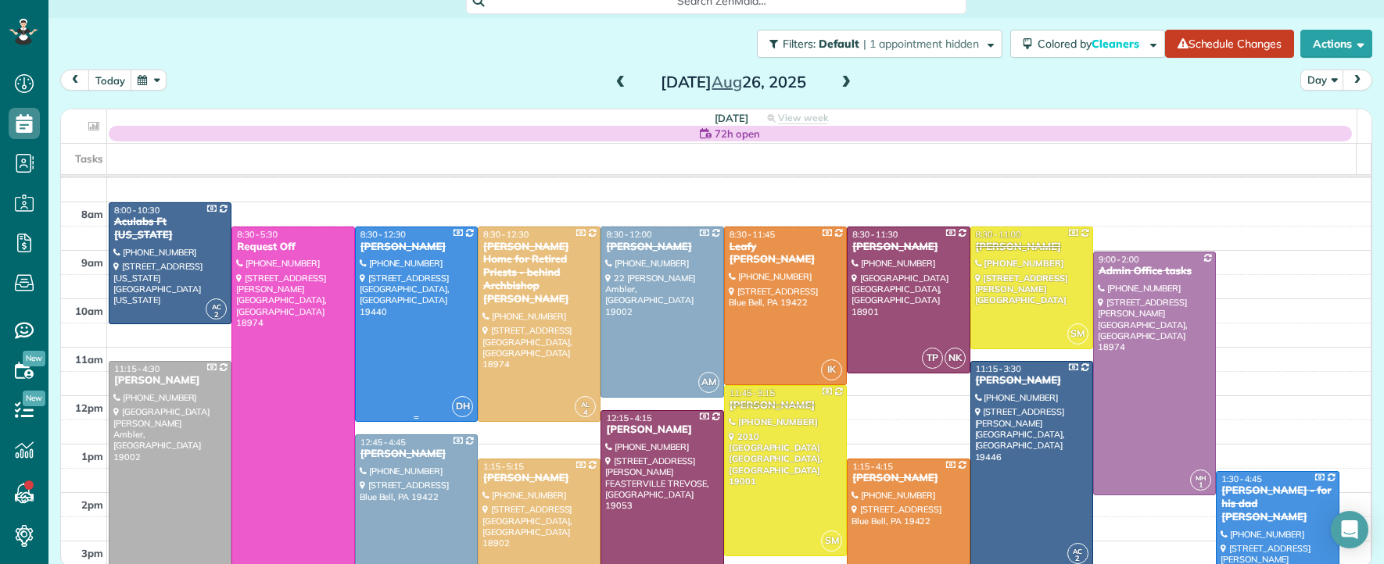
scroll to position [91, 0]
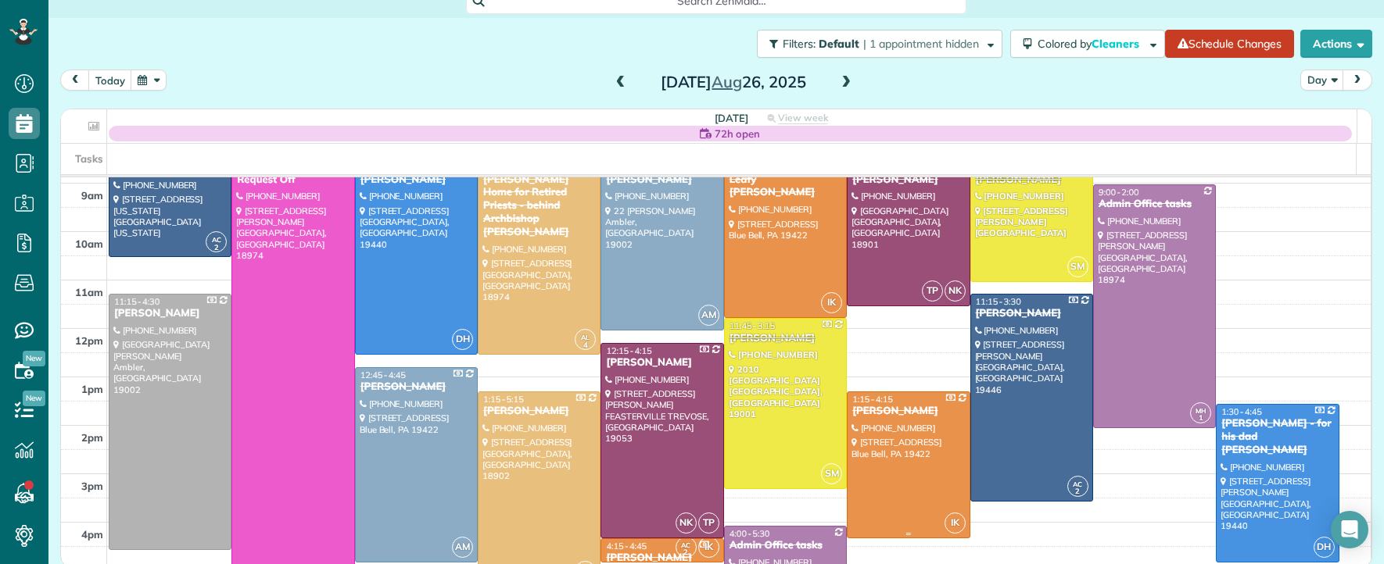
click at [864, 408] on div "Veronica Johnson" at bounding box center [907, 411] width 113 height 13
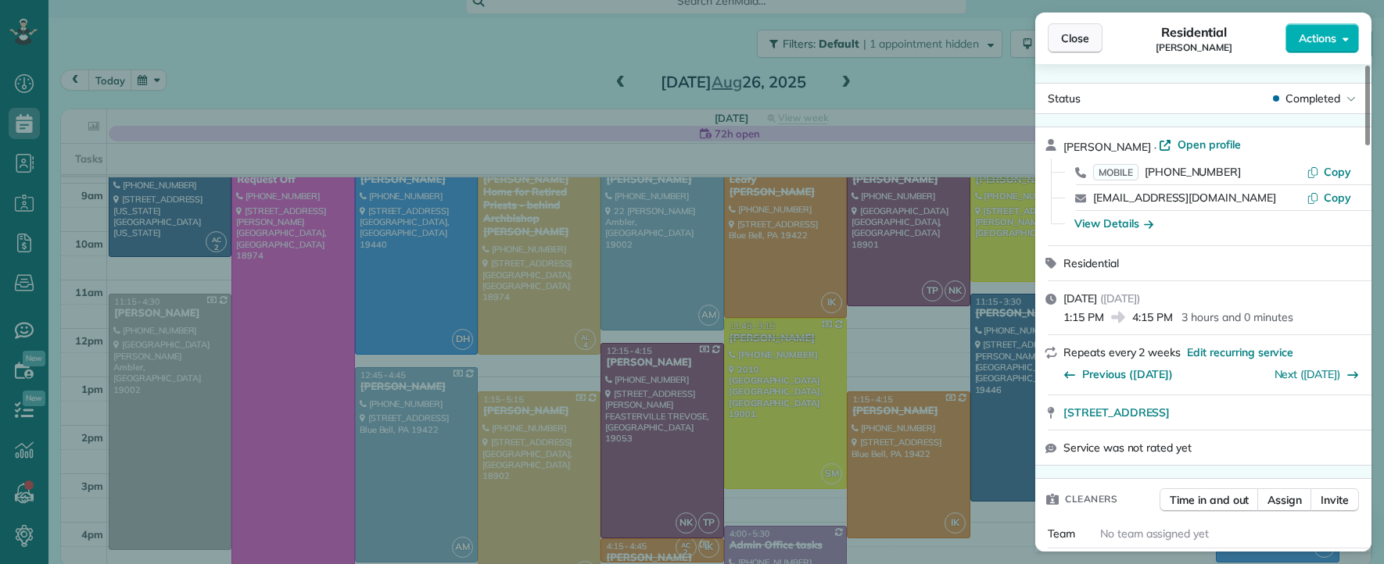
click at [1067, 43] on span "Close" at bounding box center [1075, 38] width 28 height 16
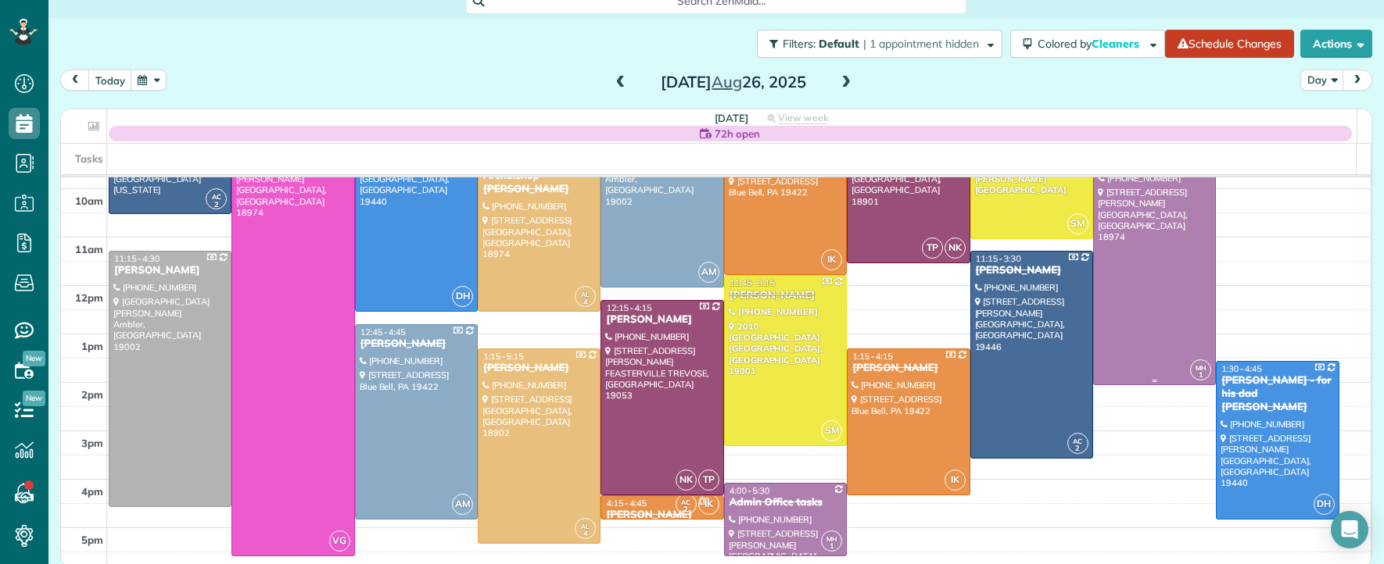
scroll to position [138, 0]
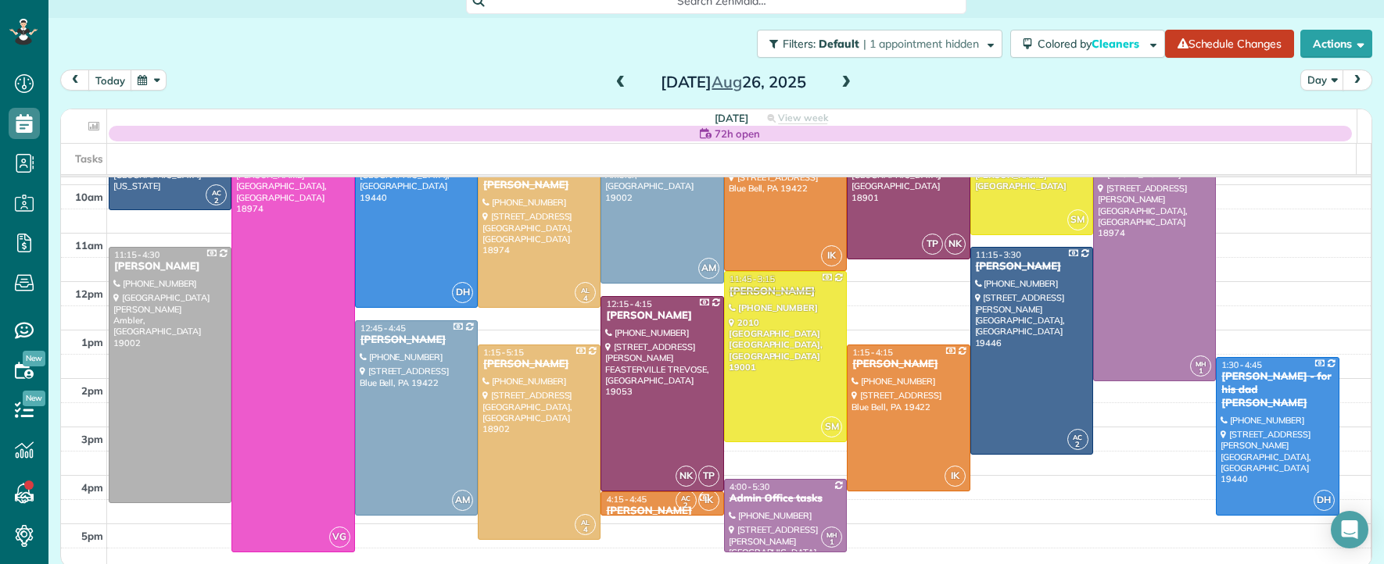
click at [628, 505] on div "Veronica Johnson" at bounding box center [661, 511] width 113 height 13
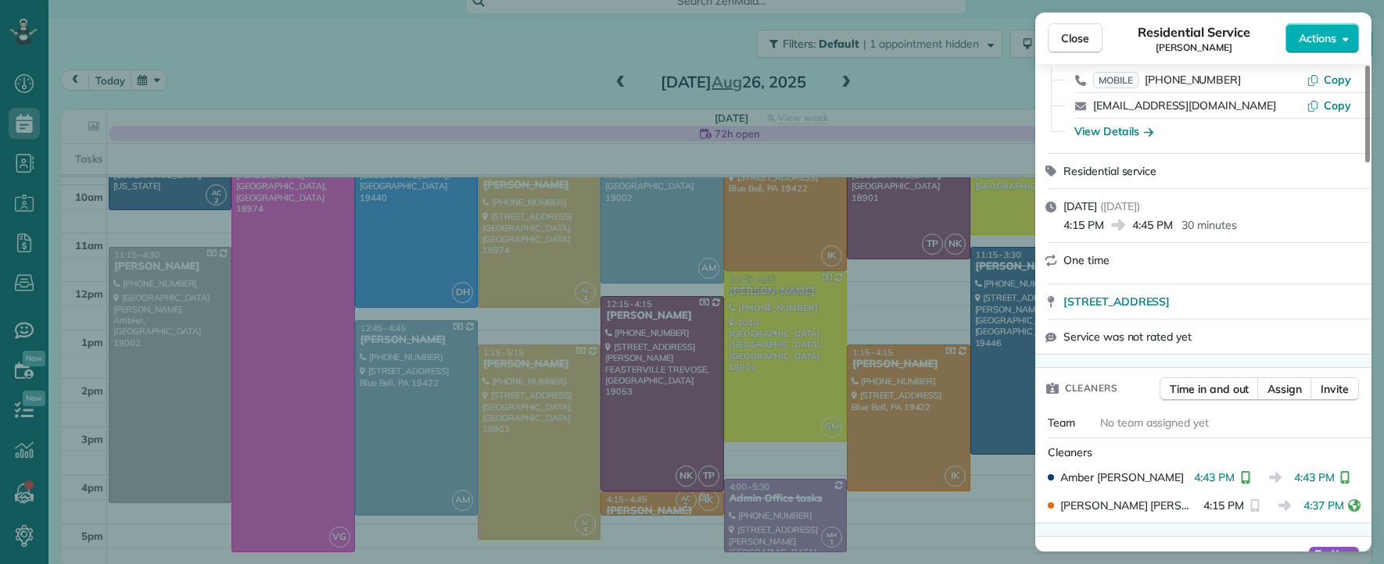
scroll to position [94, 0]
click at [1221, 386] on span "Time in and out" at bounding box center [1208, 388] width 79 height 16
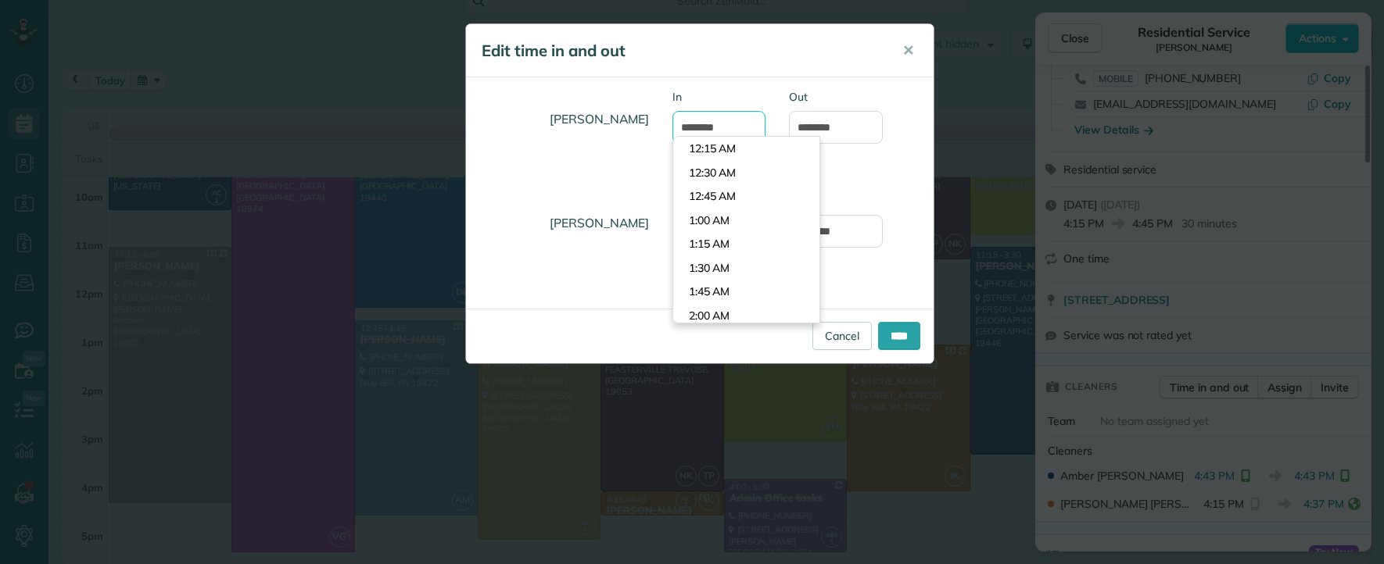
click at [702, 126] on input "*******" at bounding box center [719, 127] width 94 height 33
type input "*******"
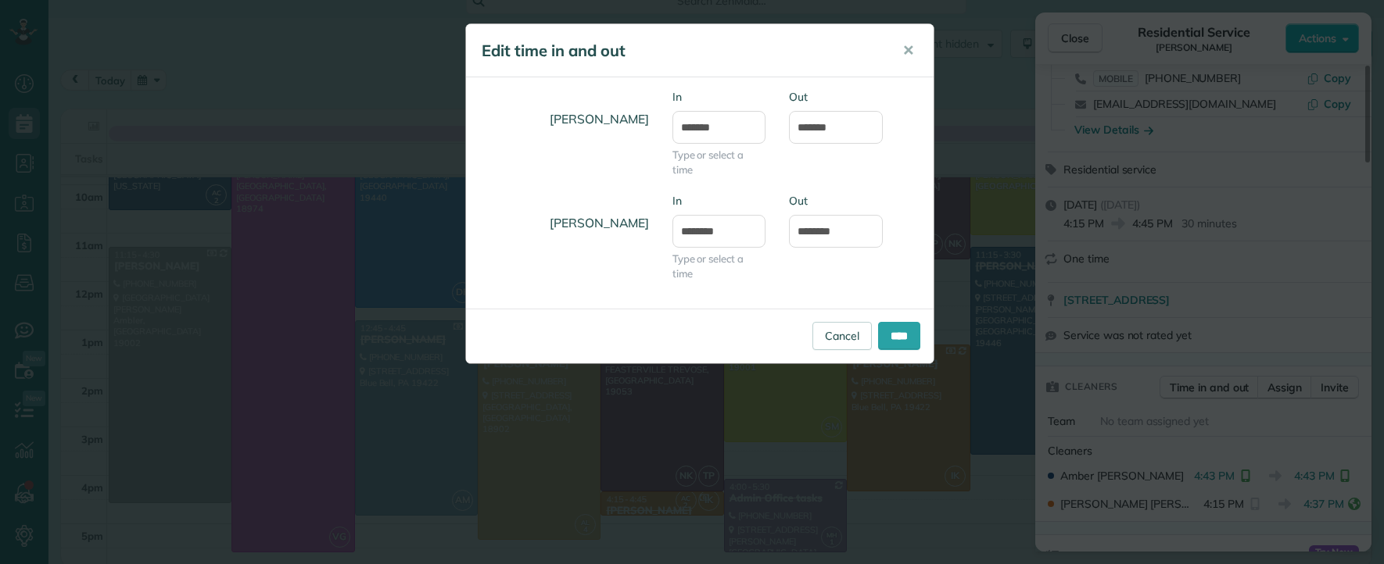
click at [710, 143] on body "Dashboard Scheduling Calendar View List View Dispatch View - Weekly scheduling …" at bounding box center [692, 282] width 1384 height 564
click at [904, 345] on input "****" at bounding box center [899, 336] width 42 height 28
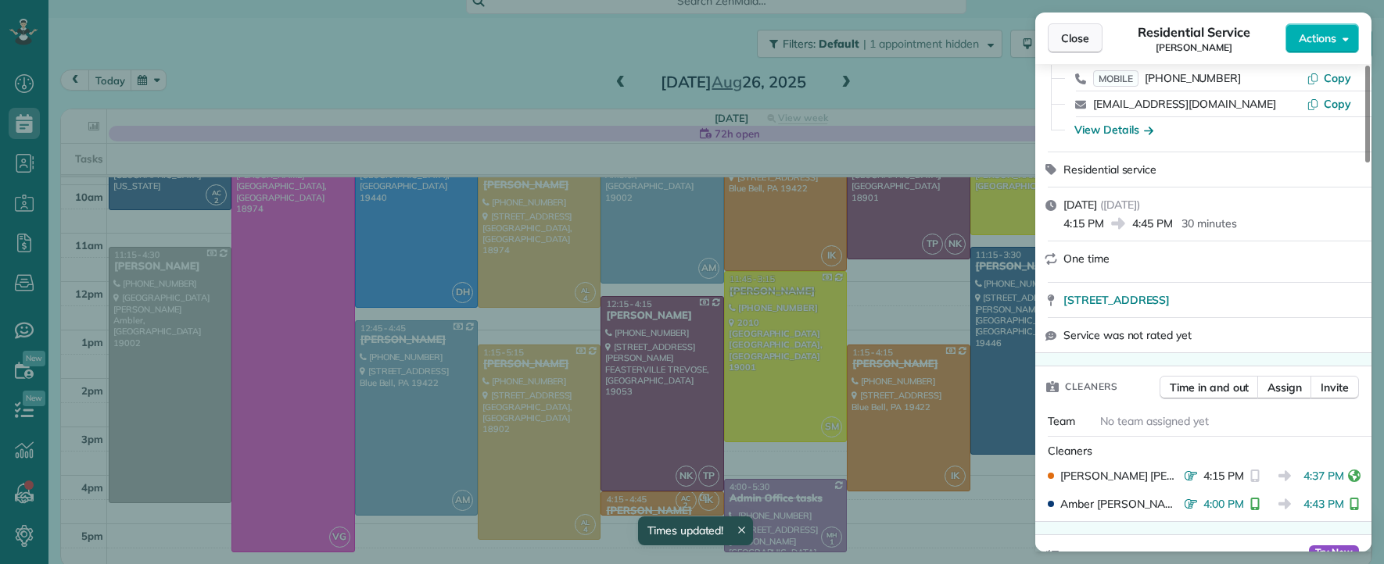
click at [1075, 44] on span "Close" at bounding box center [1075, 38] width 28 height 16
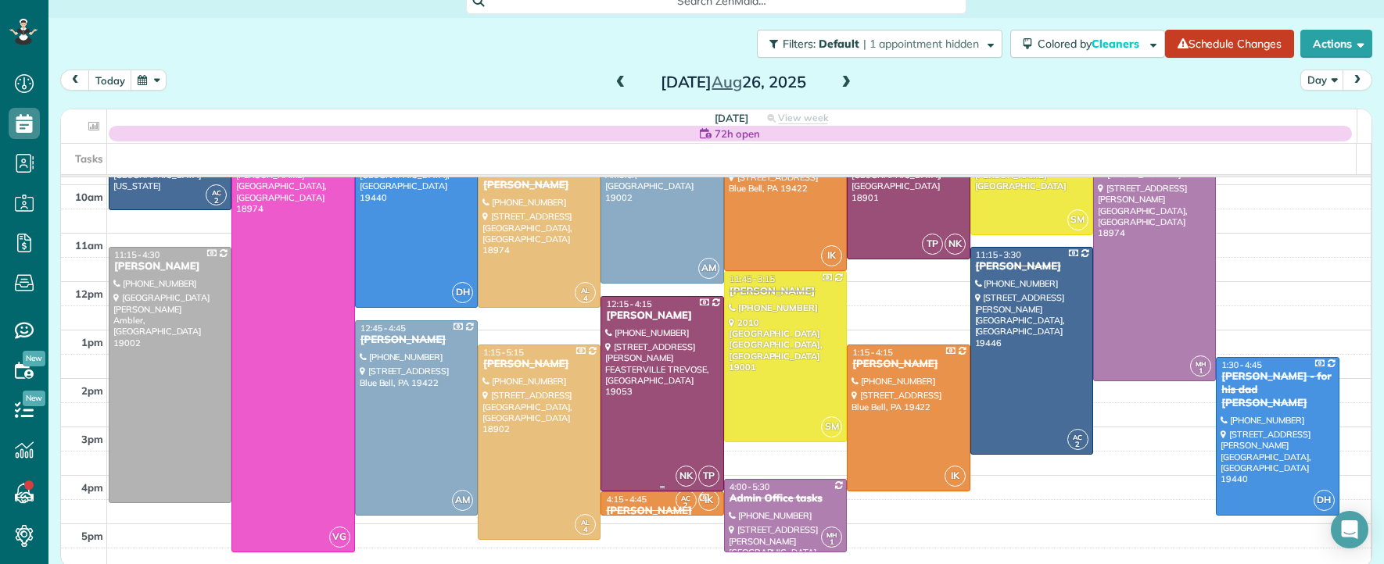
click at [614, 316] on div "Tina E Frascella" at bounding box center [661, 316] width 113 height 13
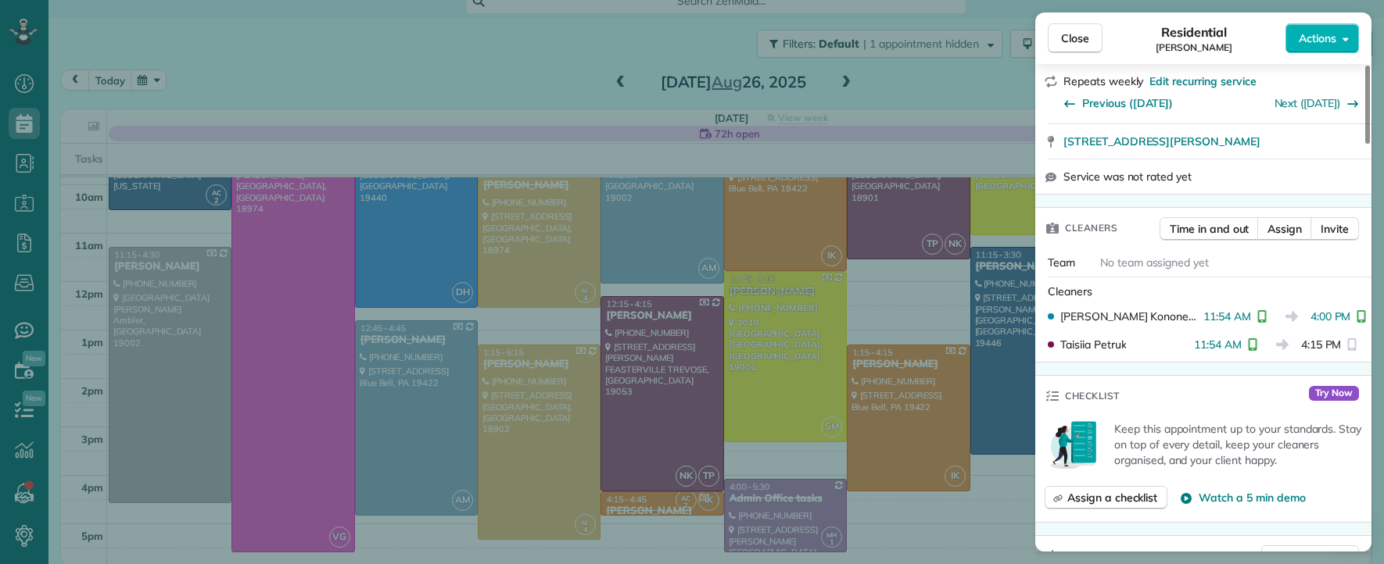
scroll to position [281, 0]
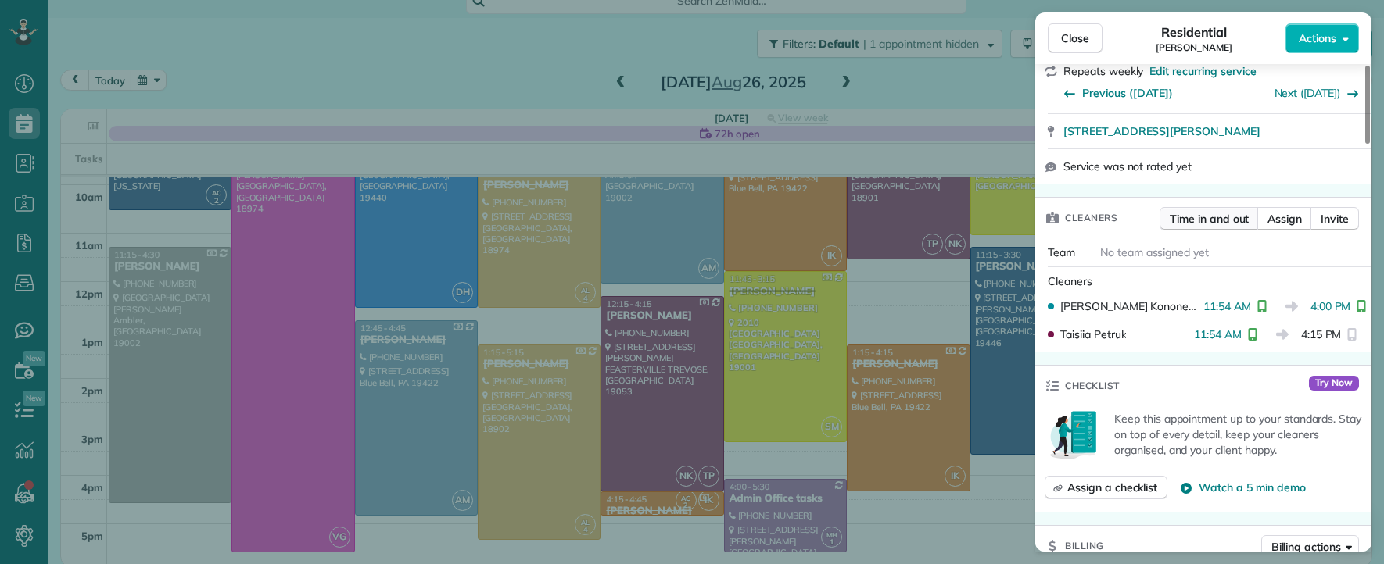
click at [1209, 227] on span "Time in and out" at bounding box center [1208, 219] width 79 height 16
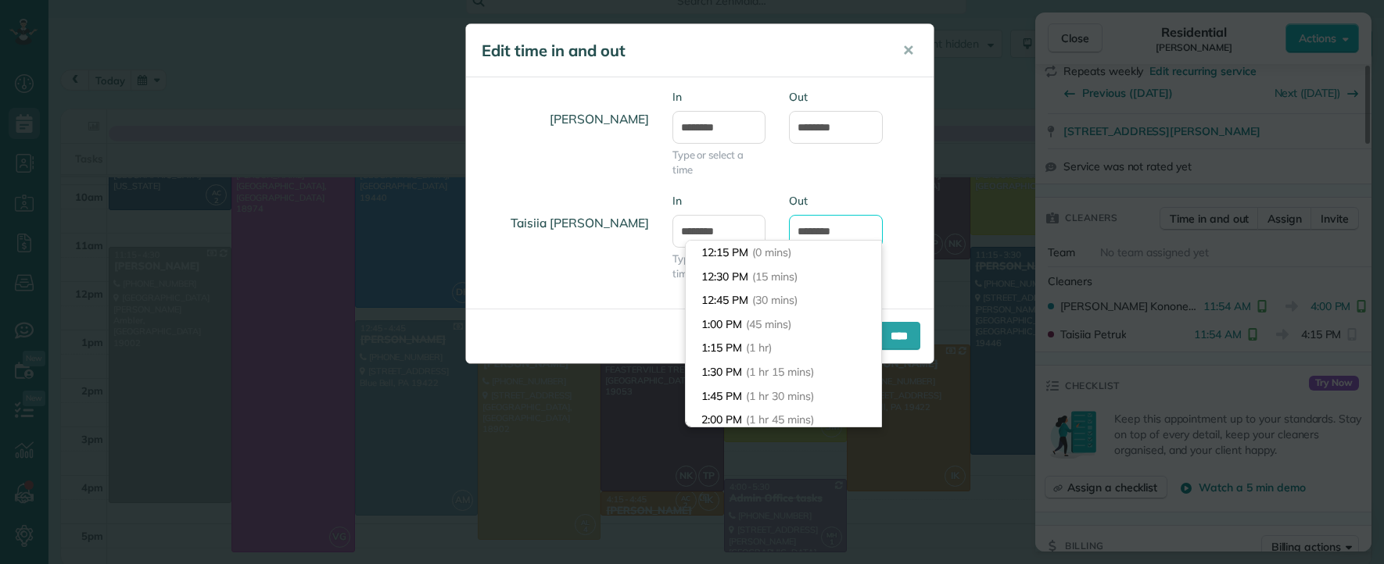
click at [822, 231] on input "*******" at bounding box center [836, 231] width 94 height 33
type input "*******"
click at [809, 255] on body "Dashboard Scheduling Calendar View List View Dispatch View - Weekly scheduling …" at bounding box center [692, 282] width 1384 height 564
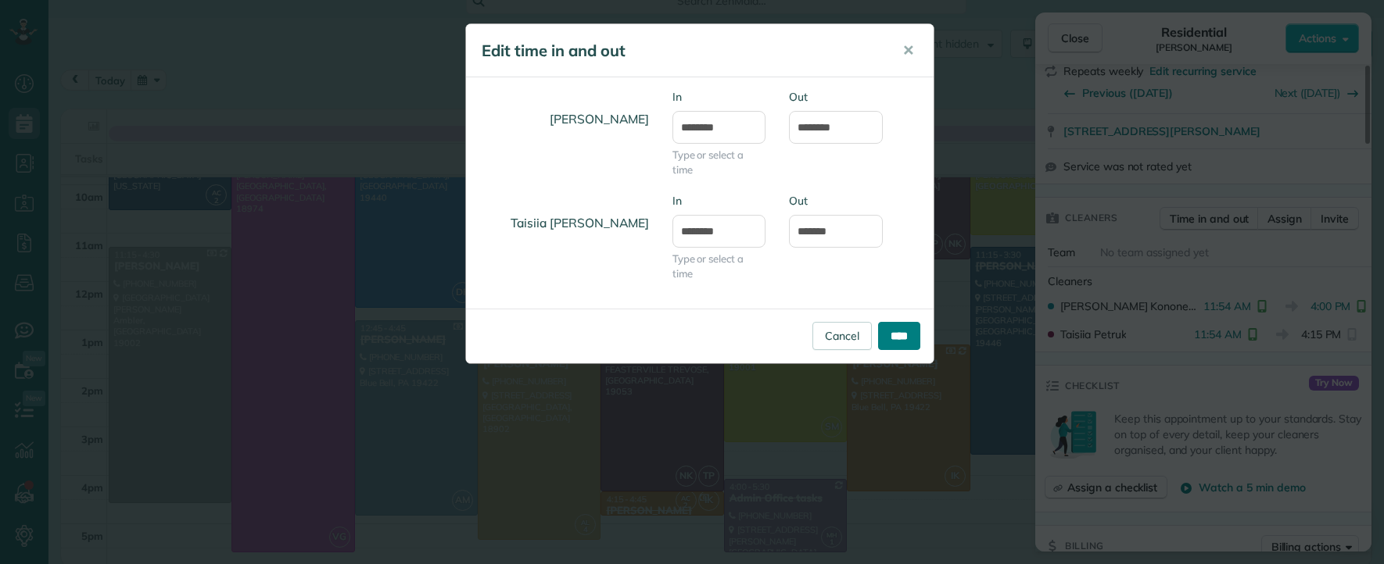
click at [907, 341] on input "****" at bounding box center [899, 336] width 42 height 28
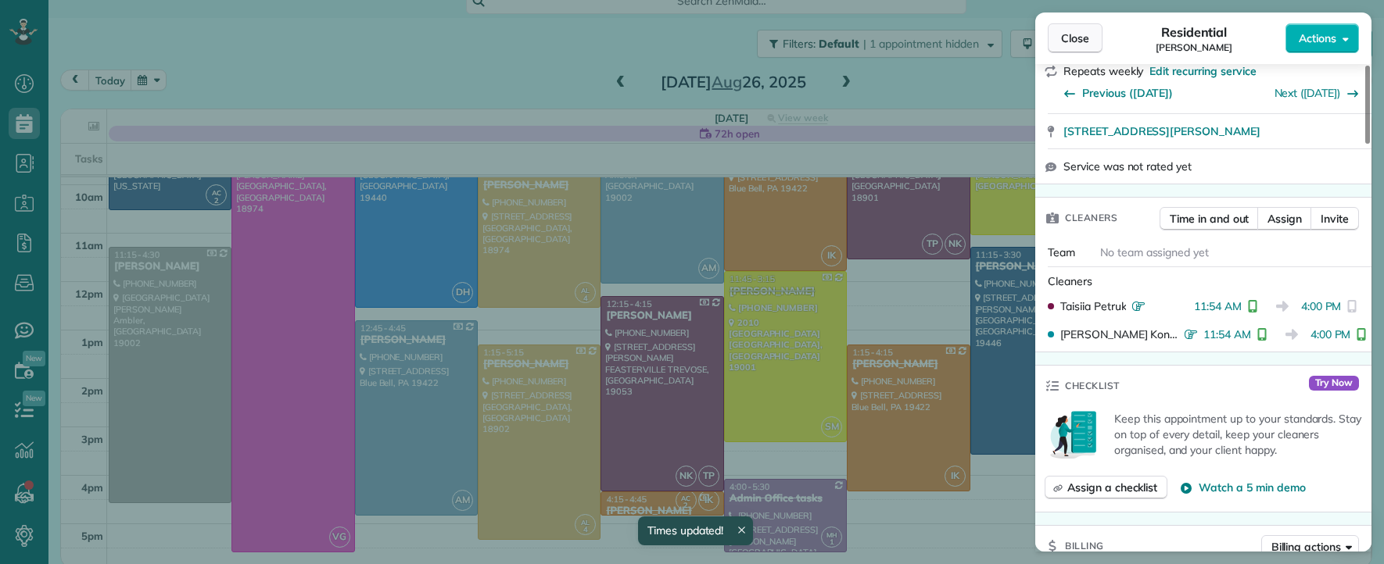
click at [1068, 35] on span "Close" at bounding box center [1075, 38] width 28 height 16
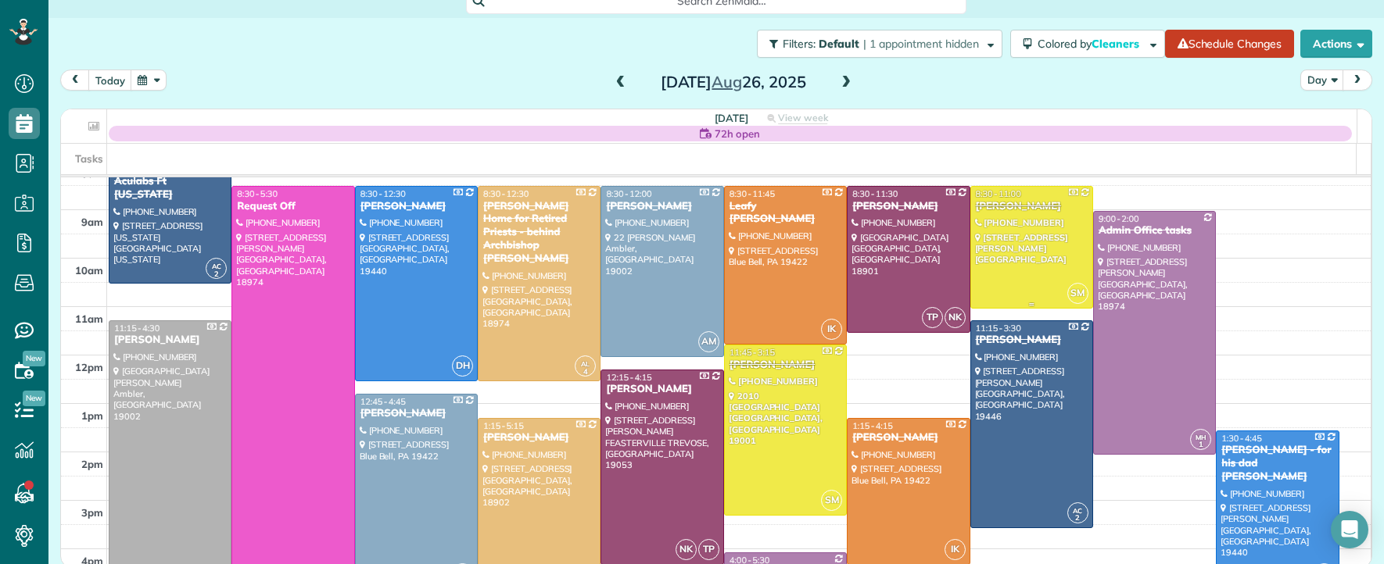
scroll to position [98, 0]
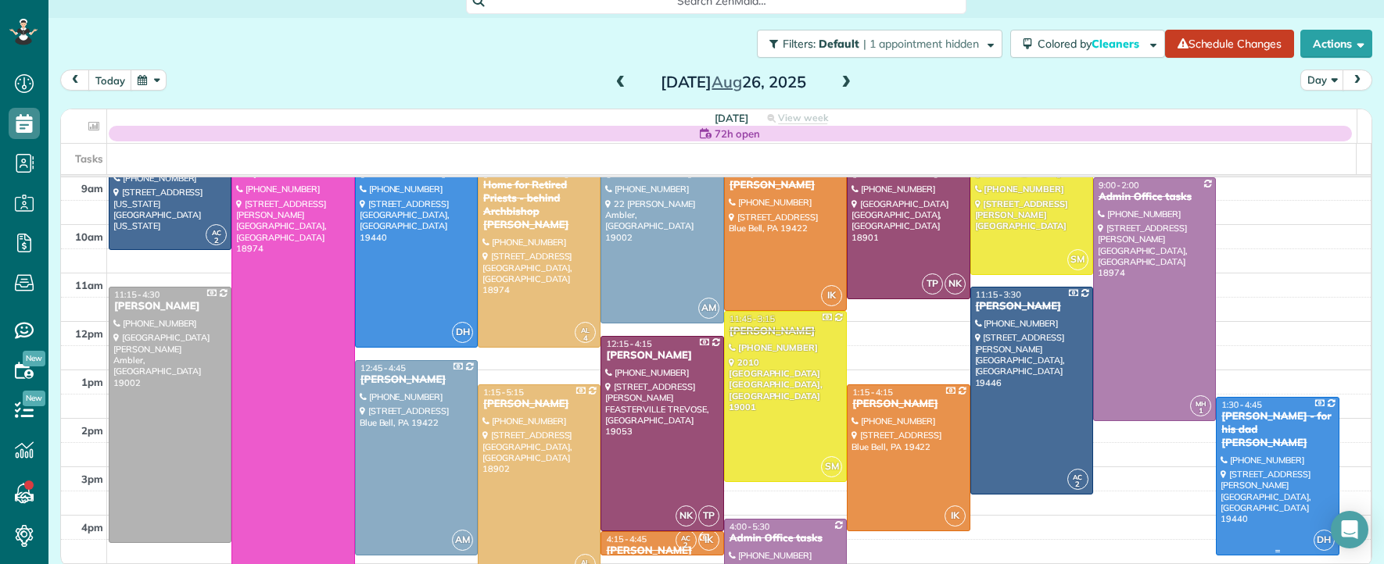
click at [1225, 427] on div "Jared Marks - for his dad Marc" at bounding box center [1276, 430] width 113 height 40
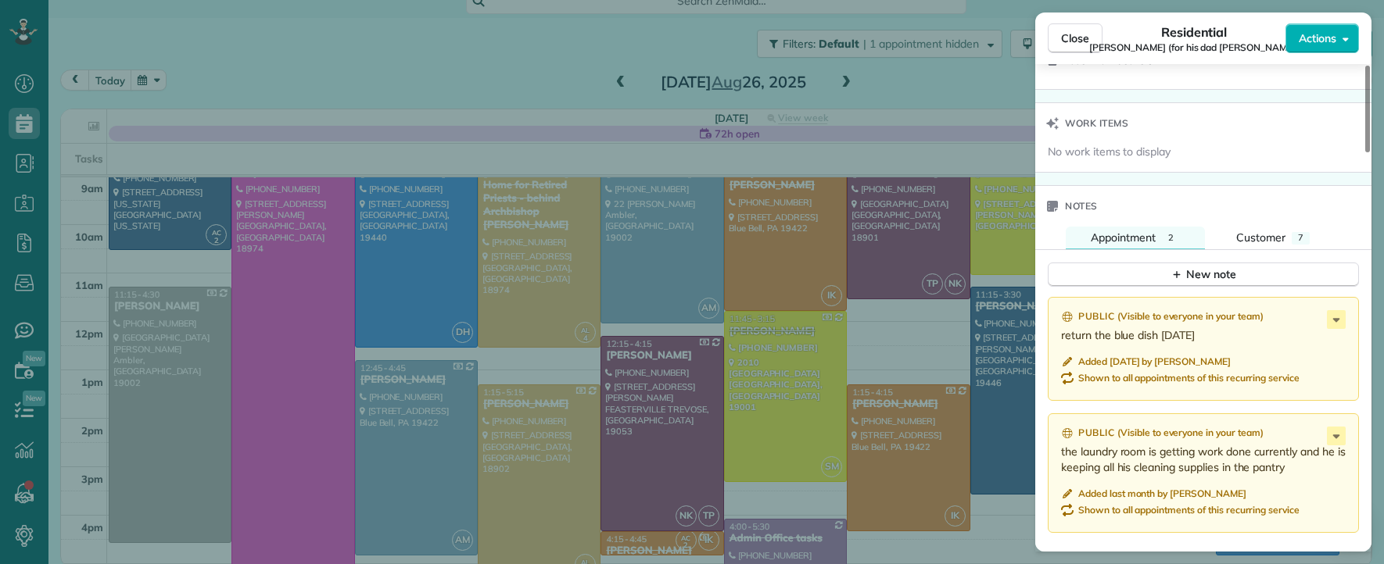
scroll to position [1602, 0]
drag, startPoint x: 1086, startPoint y: 48, endPoint x: 1063, endPoint y: 192, distance: 145.7
click at [1086, 48] on button "Close" at bounding box center [1074, 38] width 55 height 30
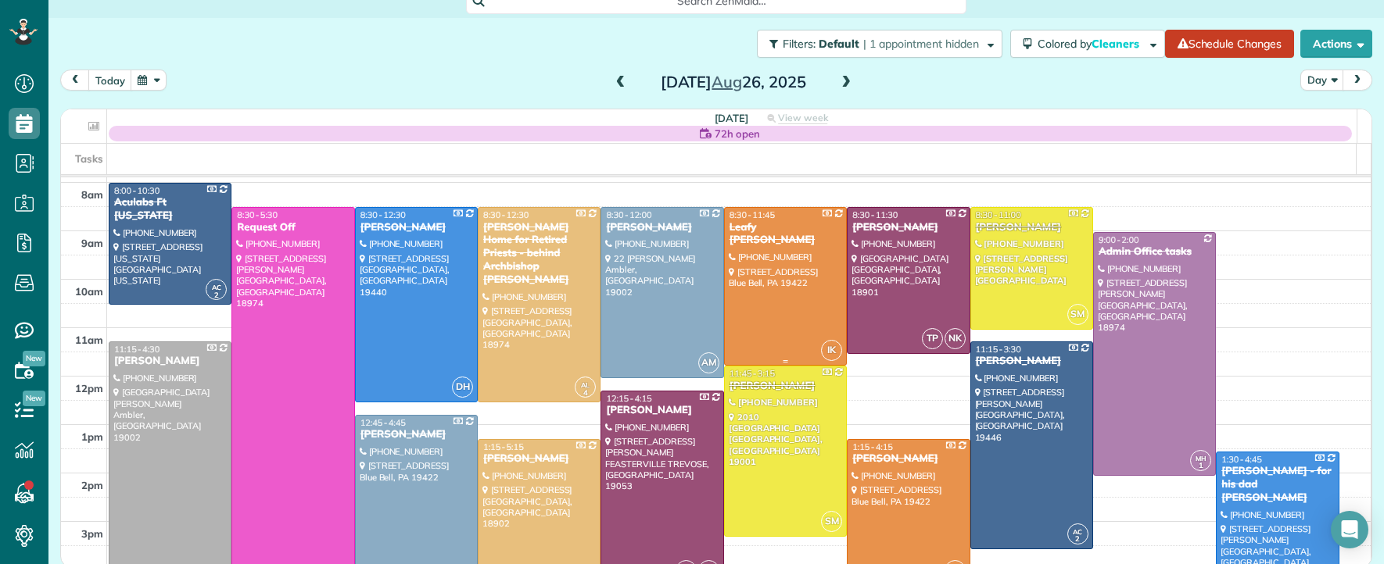
scroll to position [69, 0]
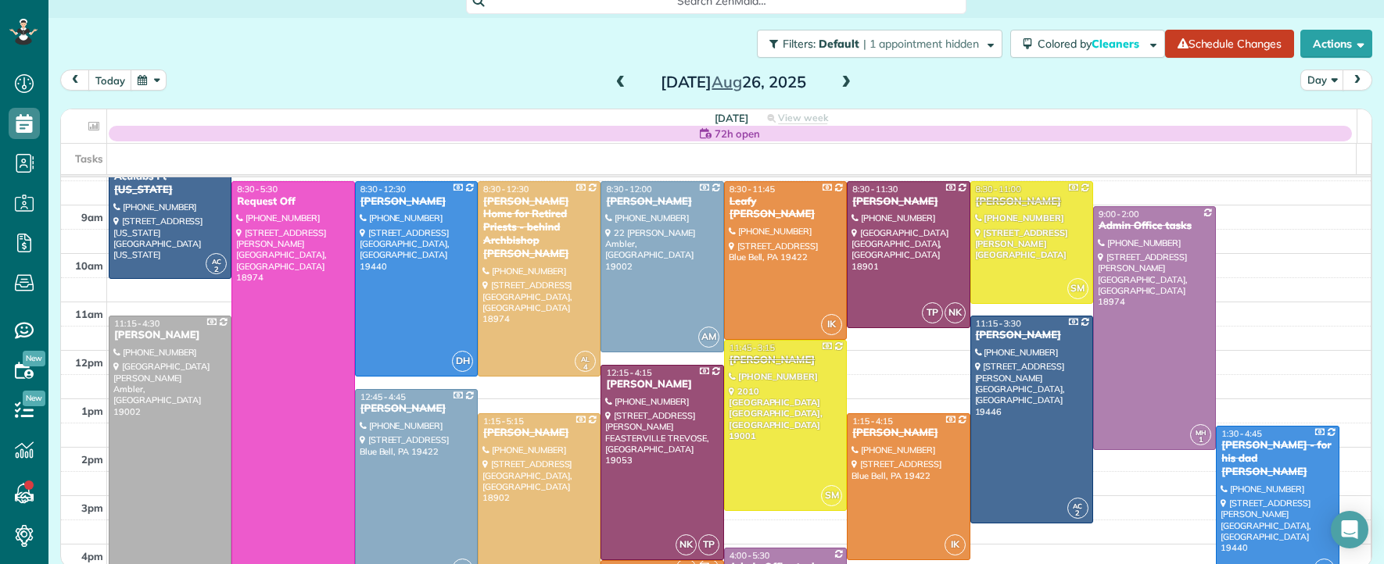
click at [837, 81] on span at bounding box center [845, 83] width 17 height 14
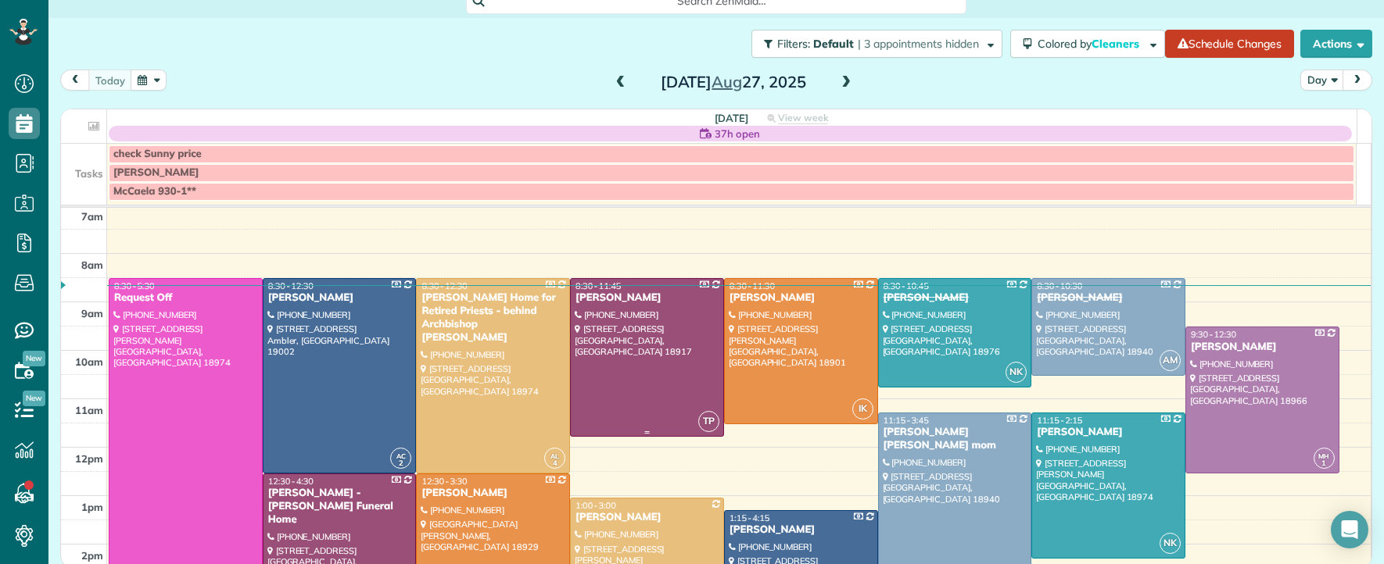
scroll to position [0, 0]
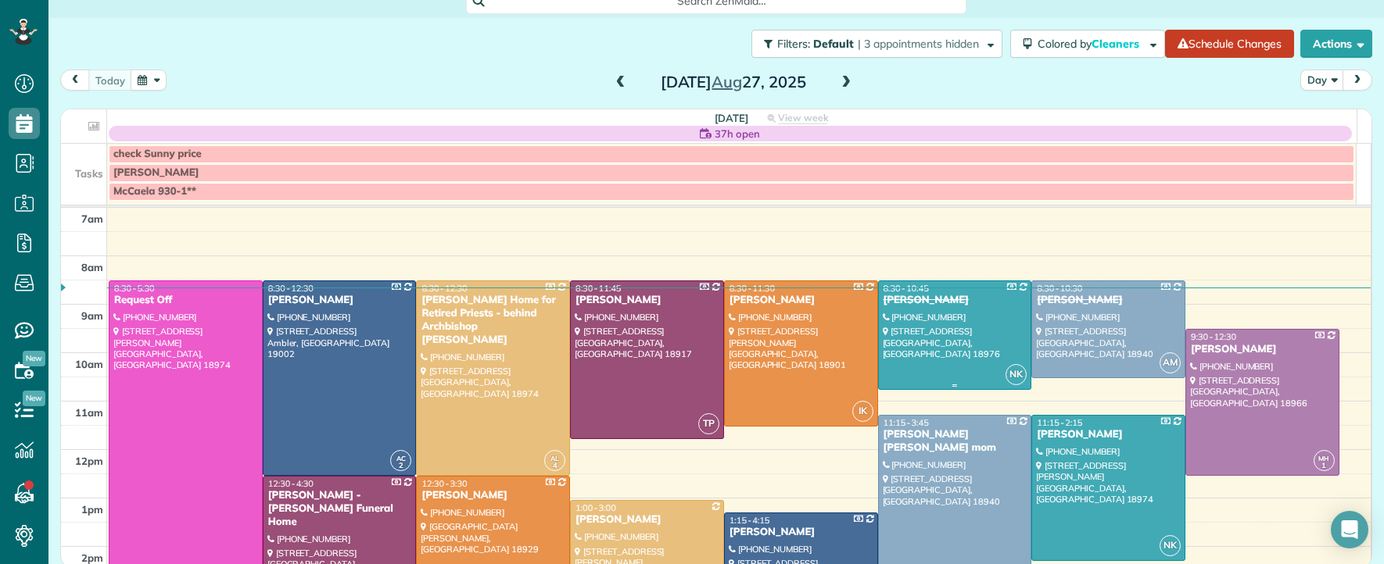
click at [899, 299] on div "Ron Buckley" at bounding box center [954, 300] width 145 height 13
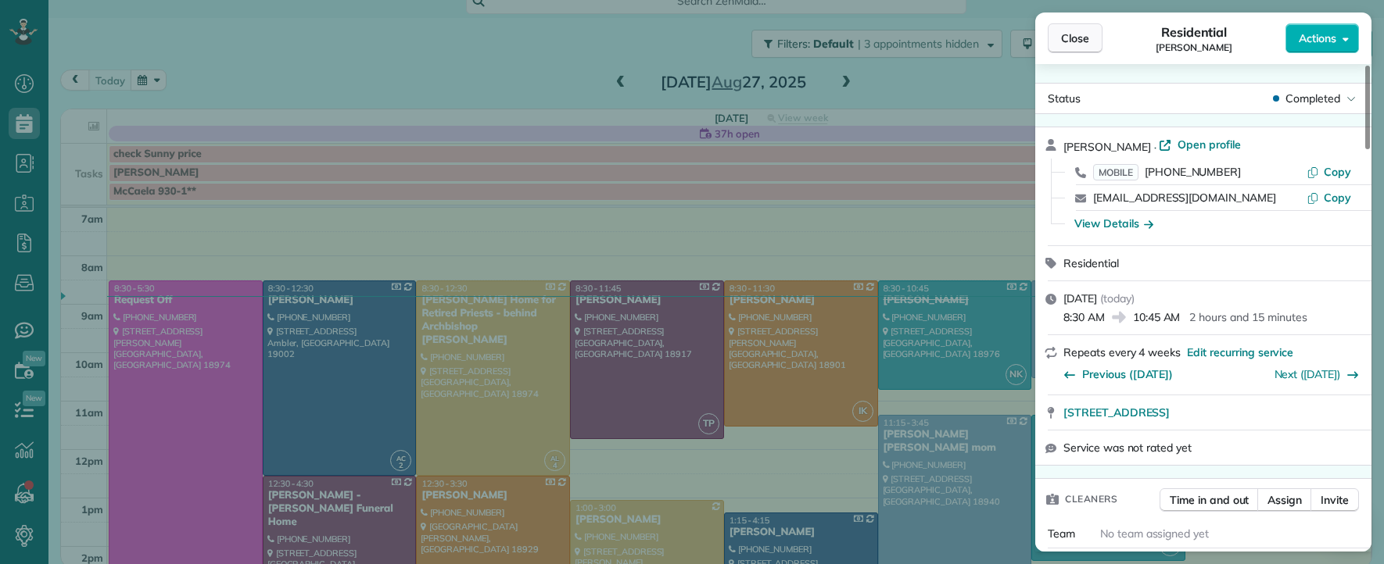
click at [1069, 48] on button "Close" at bounding box center [1074, 38] width 55 height 30
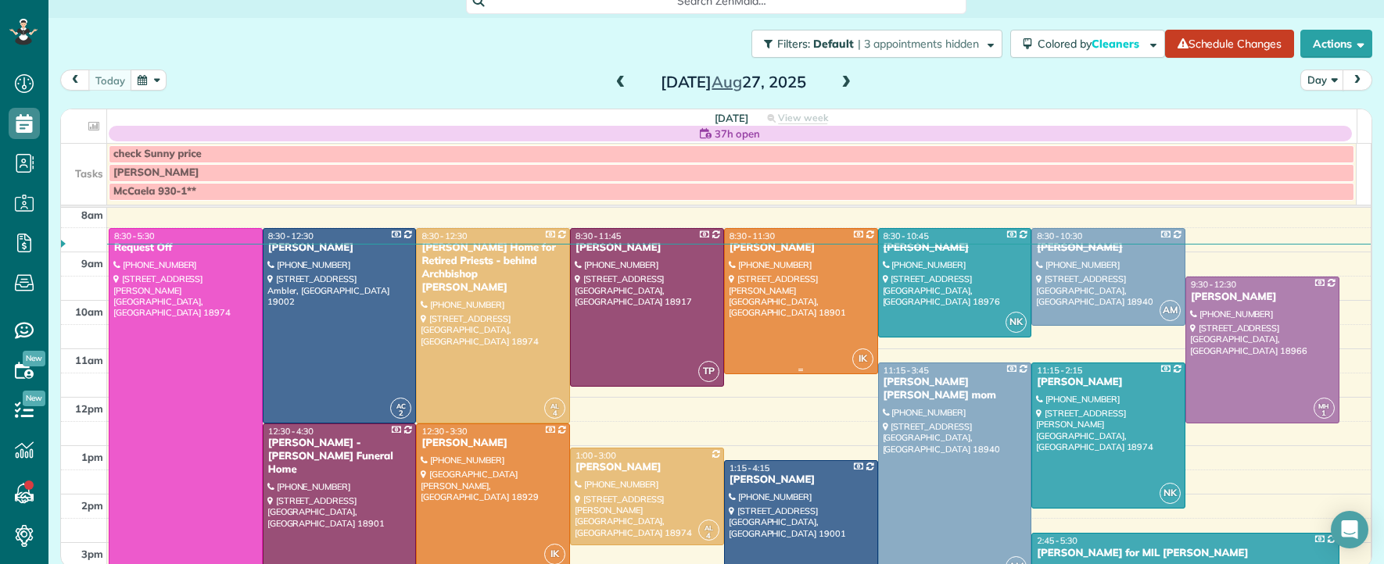
scroll to position [53, 0]
click at [753, 249] on div "Lynne Patrick" at bounding box center [800, 247] width 145 height 13
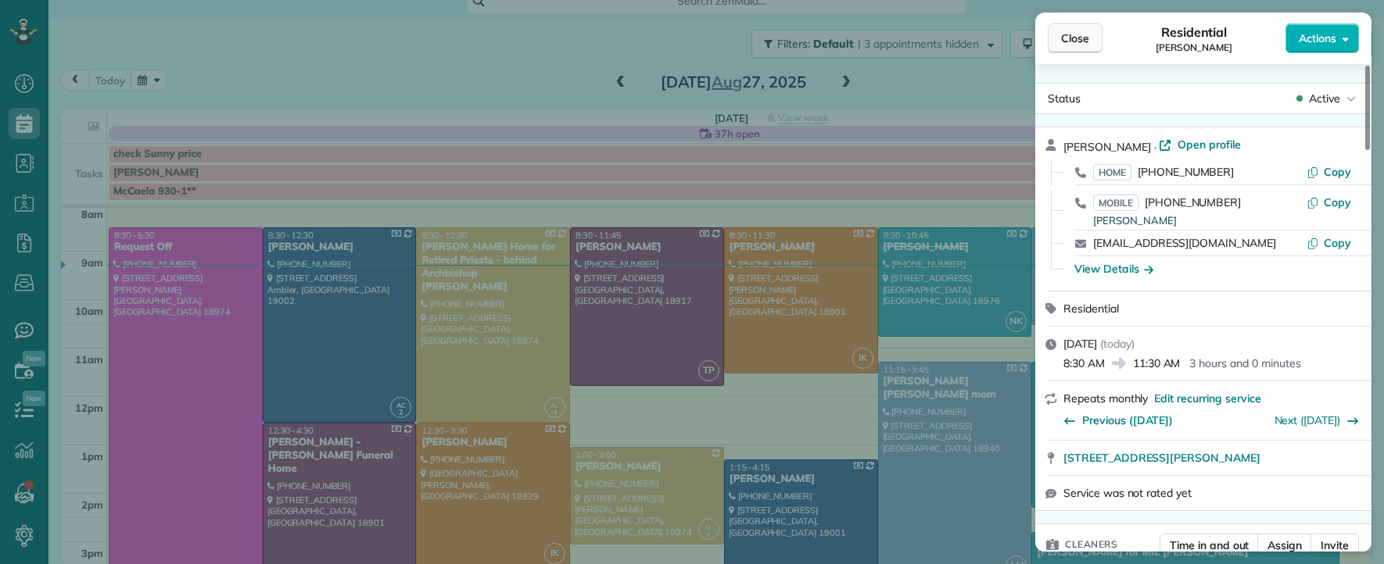
click at [1078, 46] on button "Close" at bounding box center [1074, 38] width 55 height 30
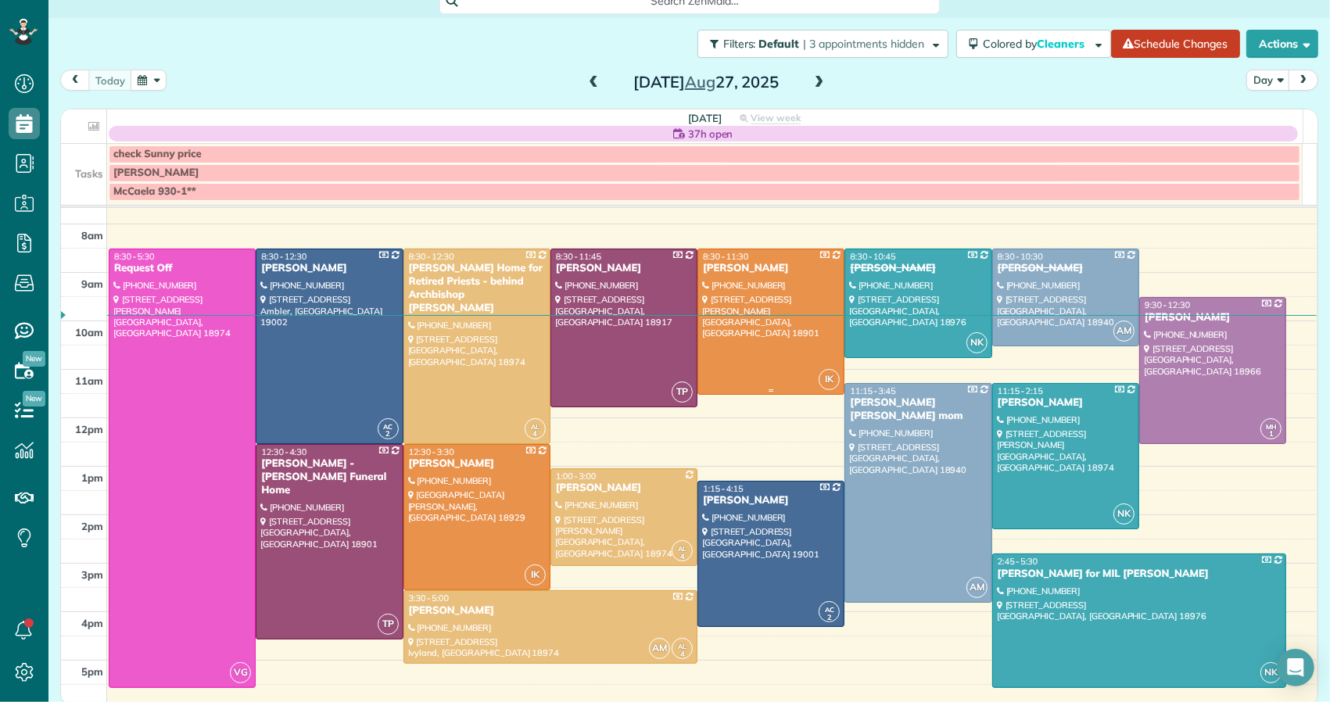
scroll to position [52, 0]
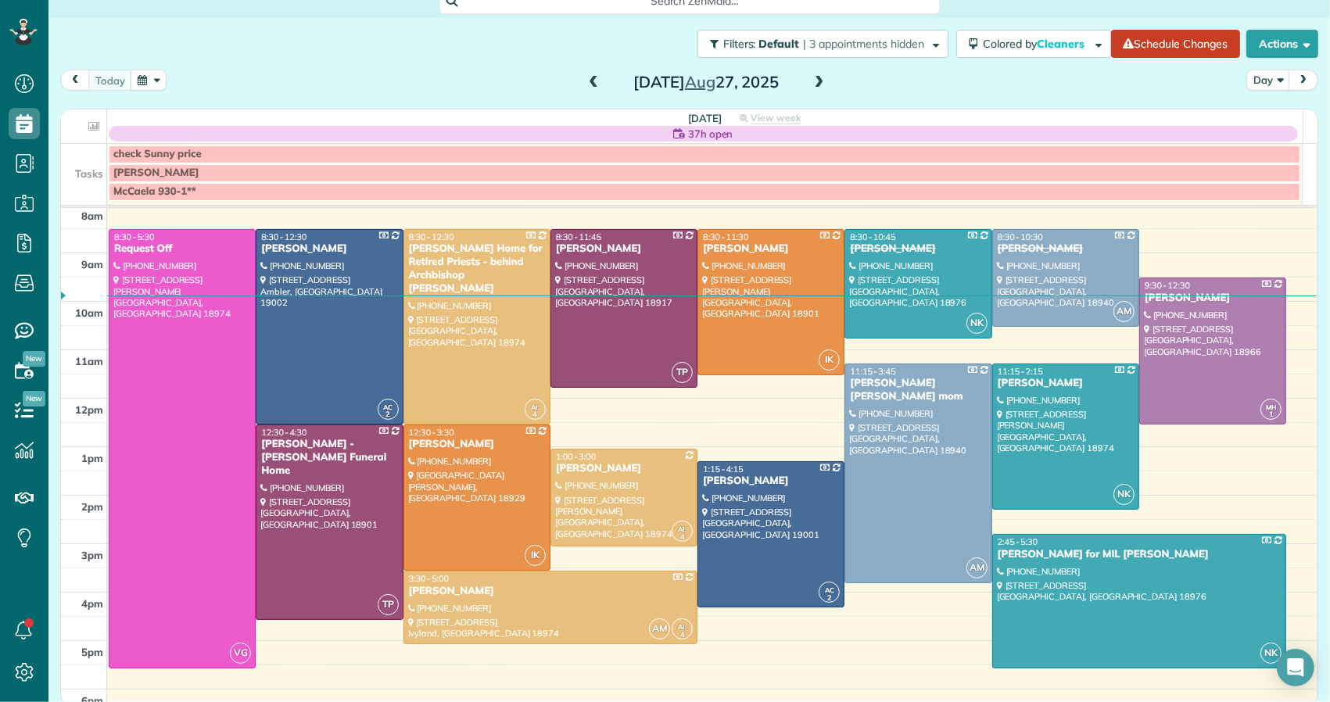
click at [591, 87] on span at bounding box center [593, 83] width 17 height 14
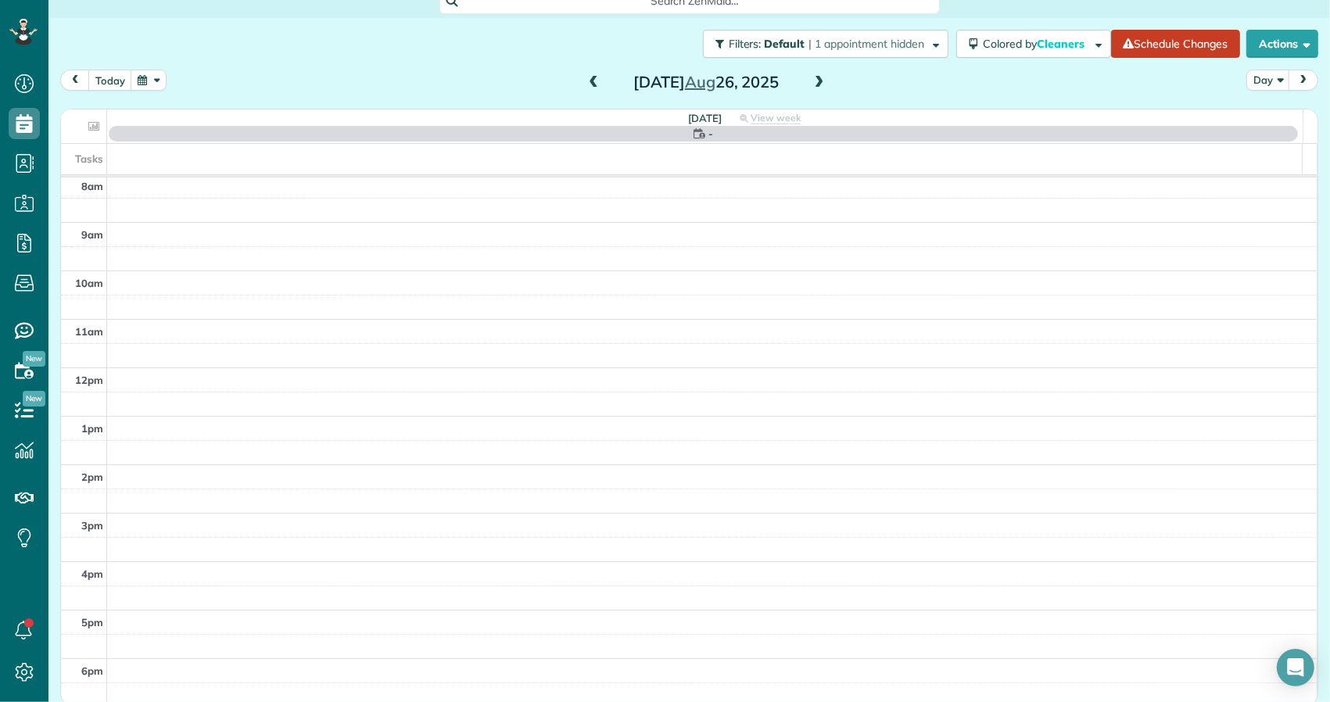
scroll to position [0, 0]
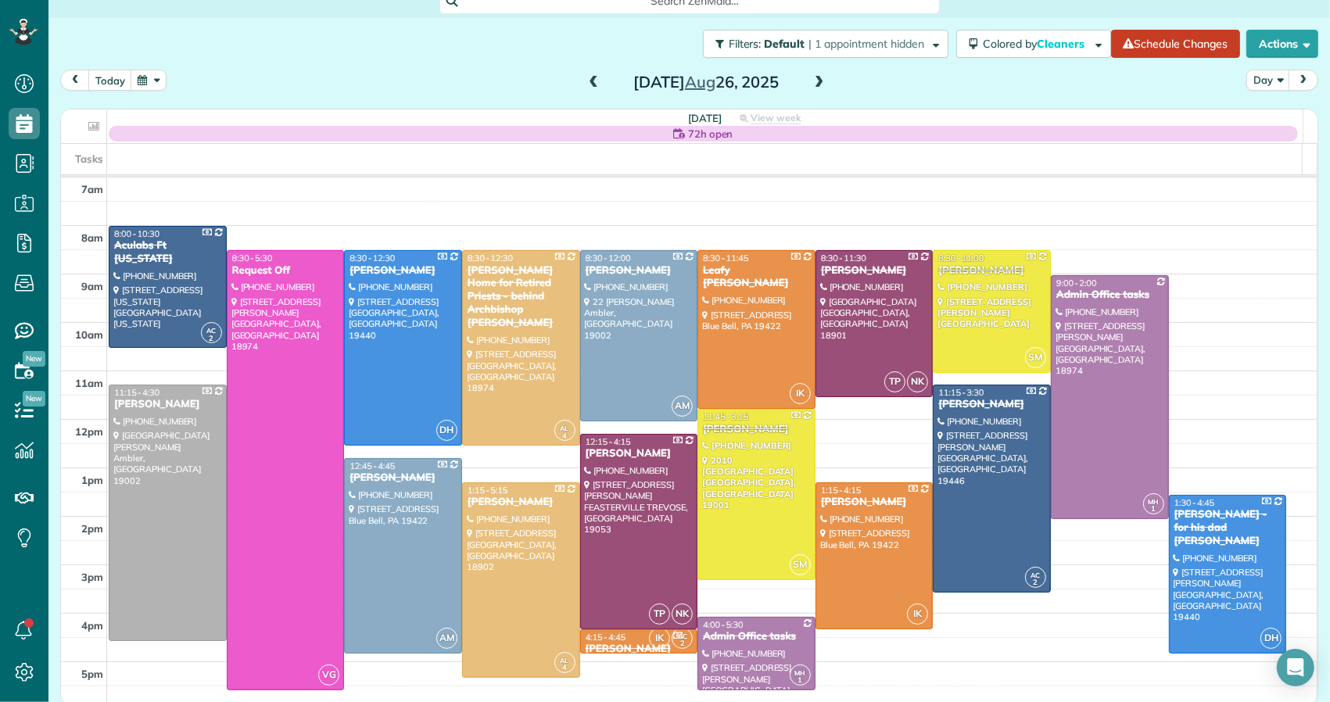
click at [811, 81] on span at bounding box center [819, 83] width 17 height 14
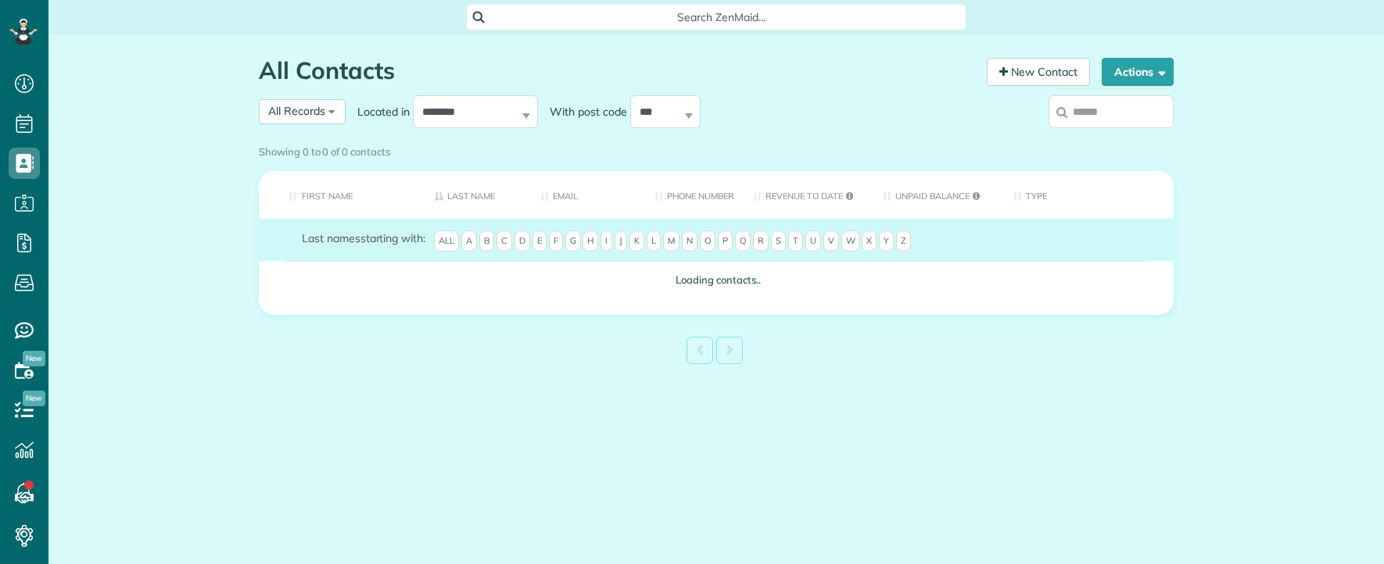
scroll to position [6, 6]
click at [314, 114] on span "All Records" at bounding box center [296, 111] width 57 height 14
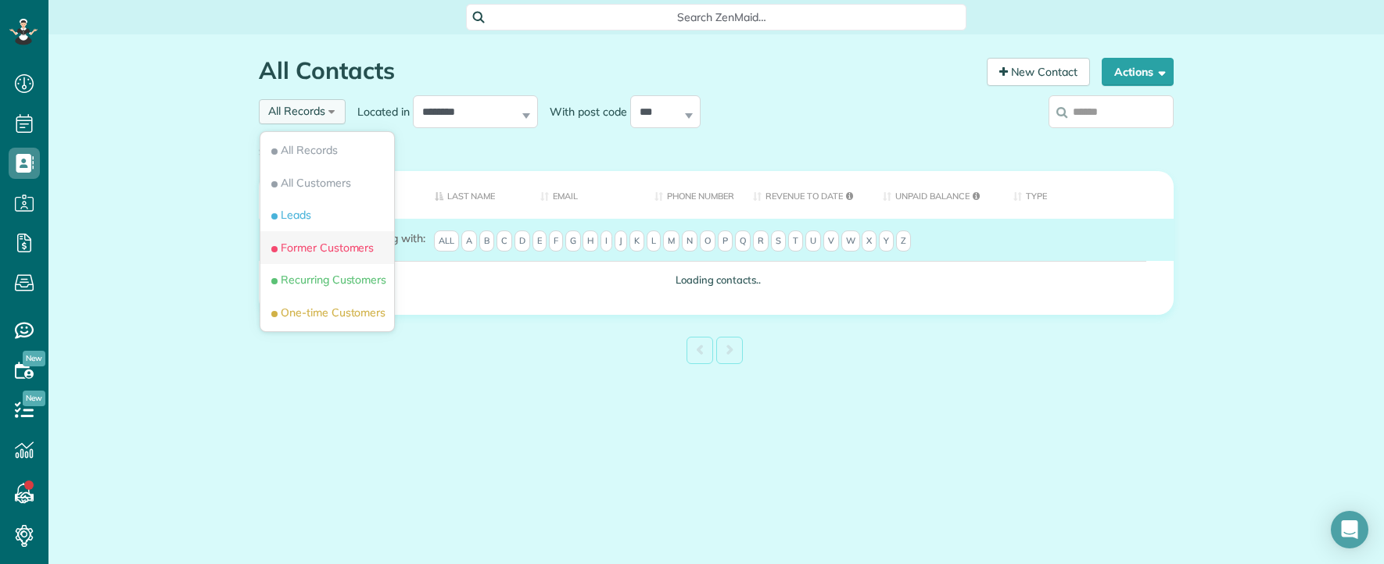
click at [320, 256] on span "Former Customers" at bounding box center [321, 248] width 106 height 16
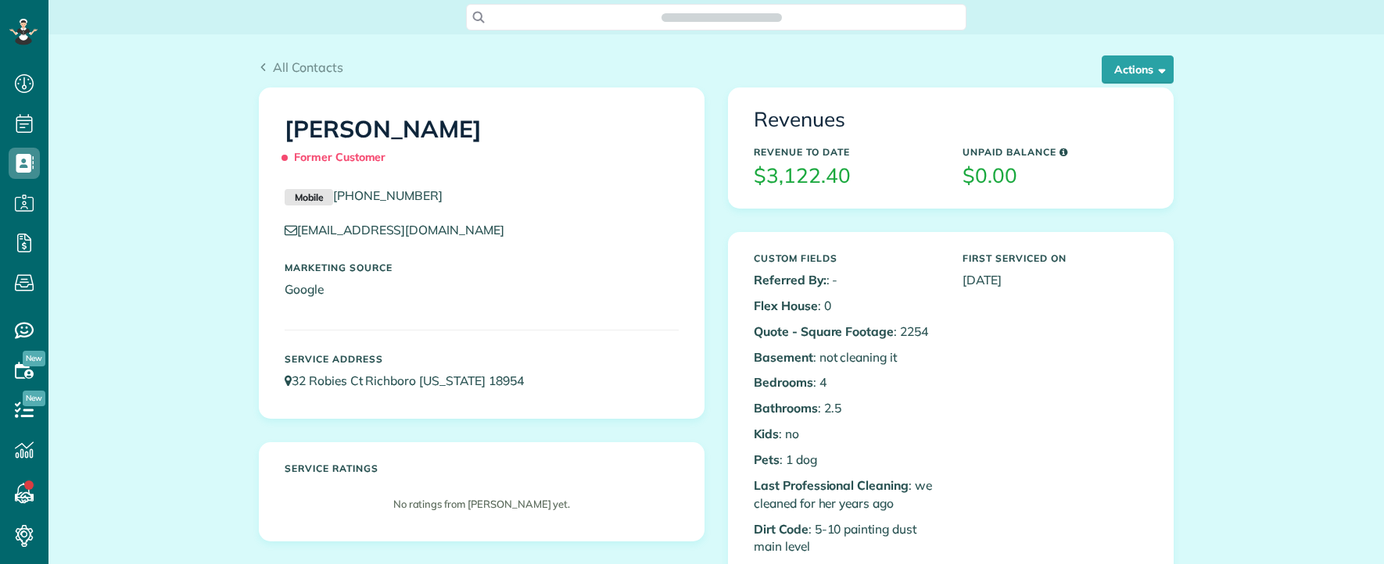
scroll to position [6, 6]
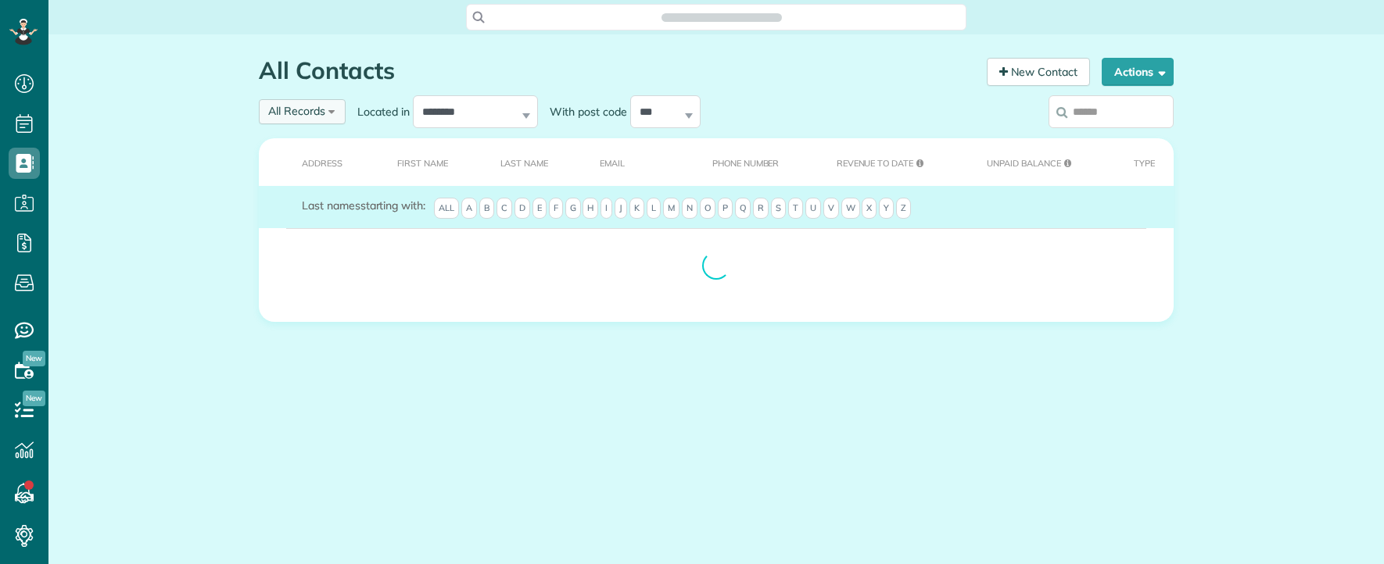
scroll to position [6, 6]
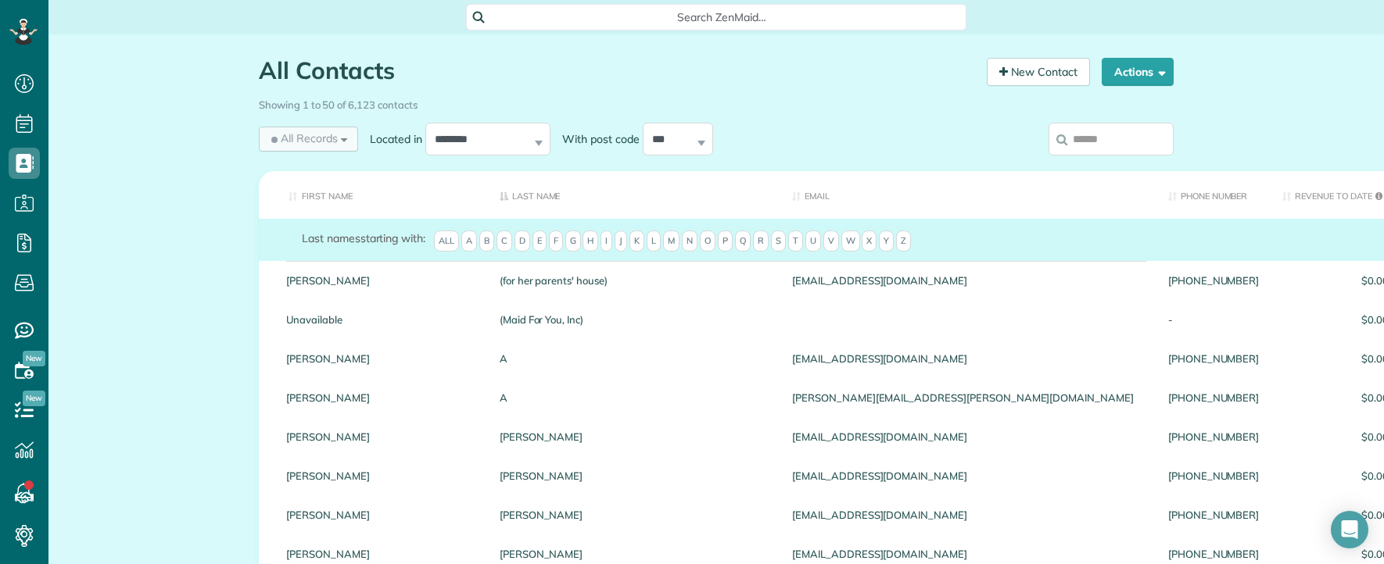
click at [317, 139] on span "All Records" at bounding box center [303, 139] width 70 height 16
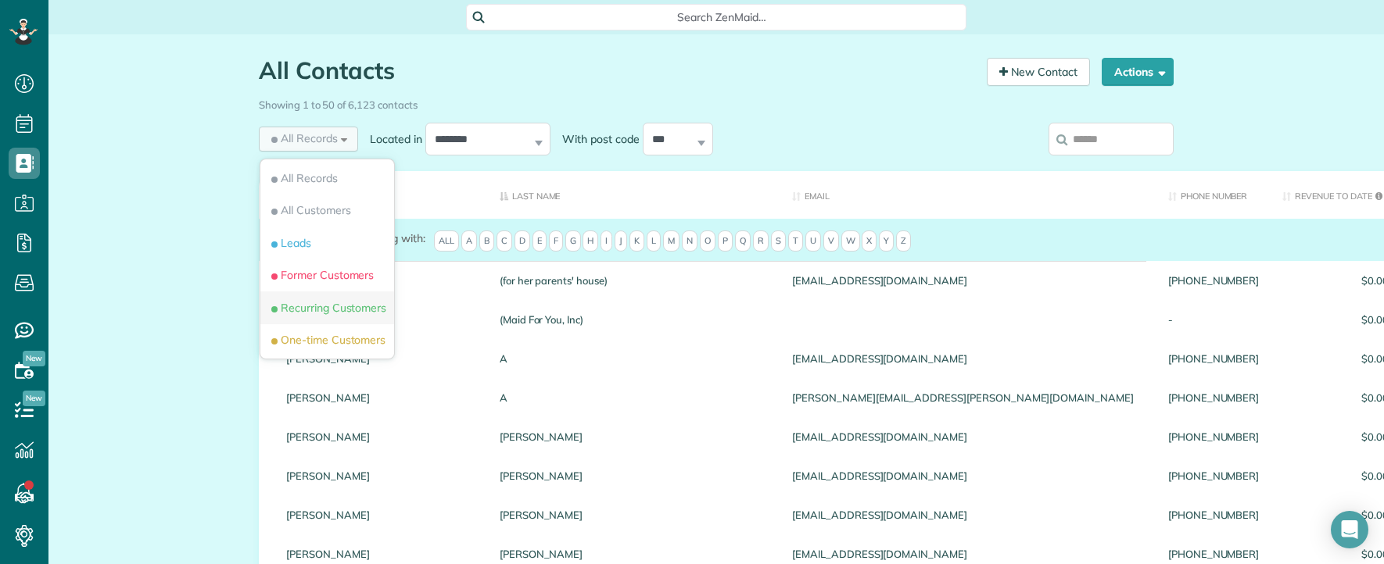
click at [339, 305] on span "Recurring Customers" at bounding box center [327, 308] width 118 height 16
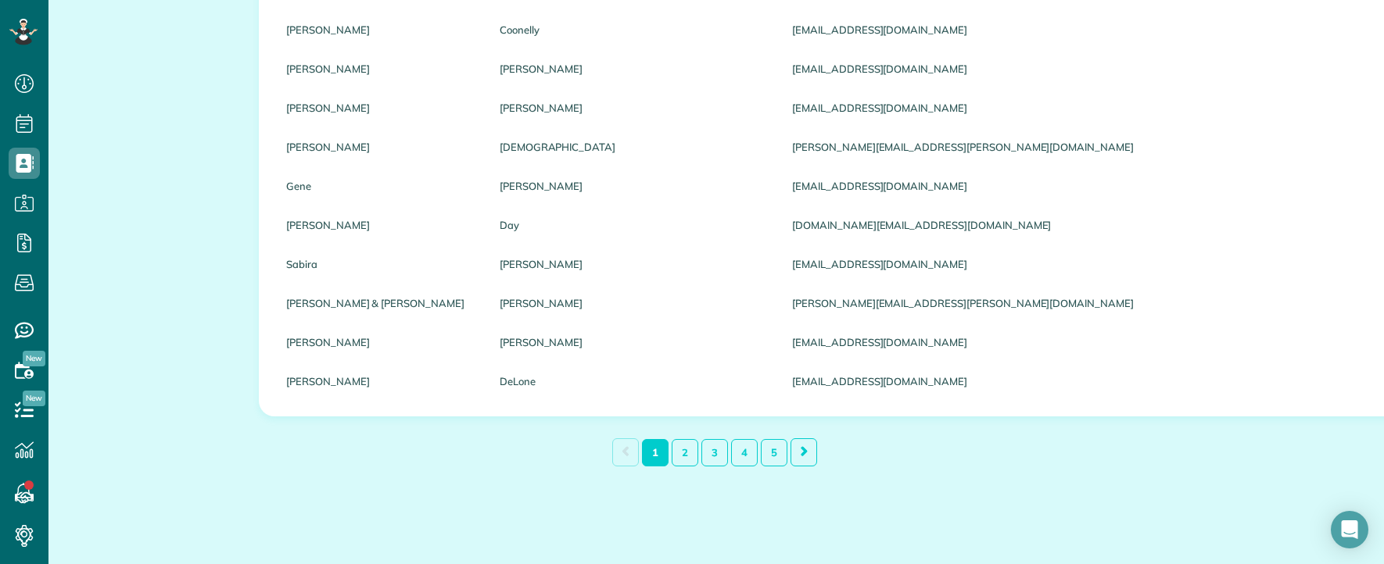
scroll to position [1815, 0]
click at [676, 454] on link "2" at bounding box center [684, 452] width 27 height 27
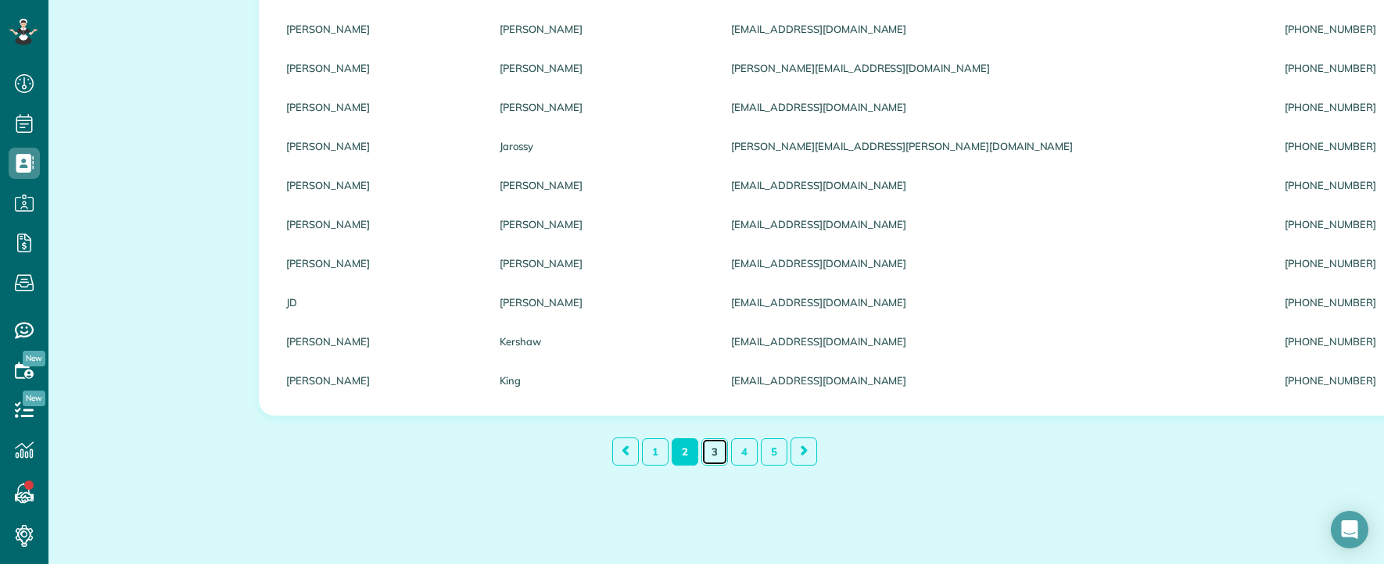
click at [704, 455] on link "3" at bounding box center [714, 452] width 27 height 27
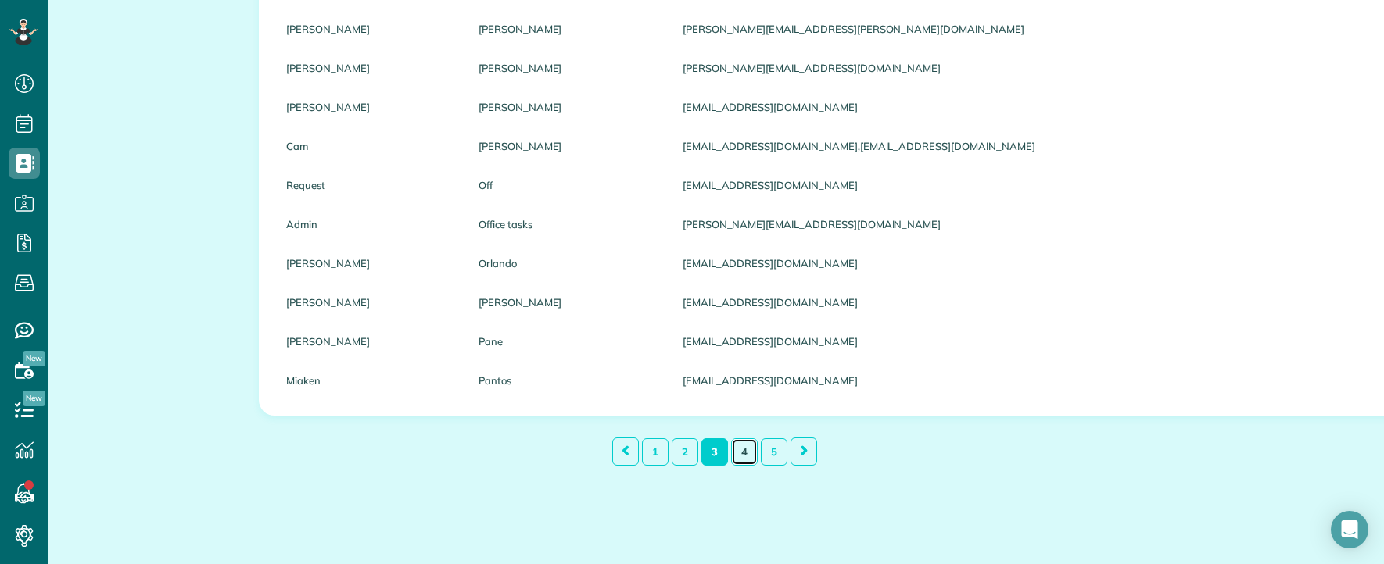
click at [736, 459] on link "4" at bounding box center [744, 452] width 27 height 27
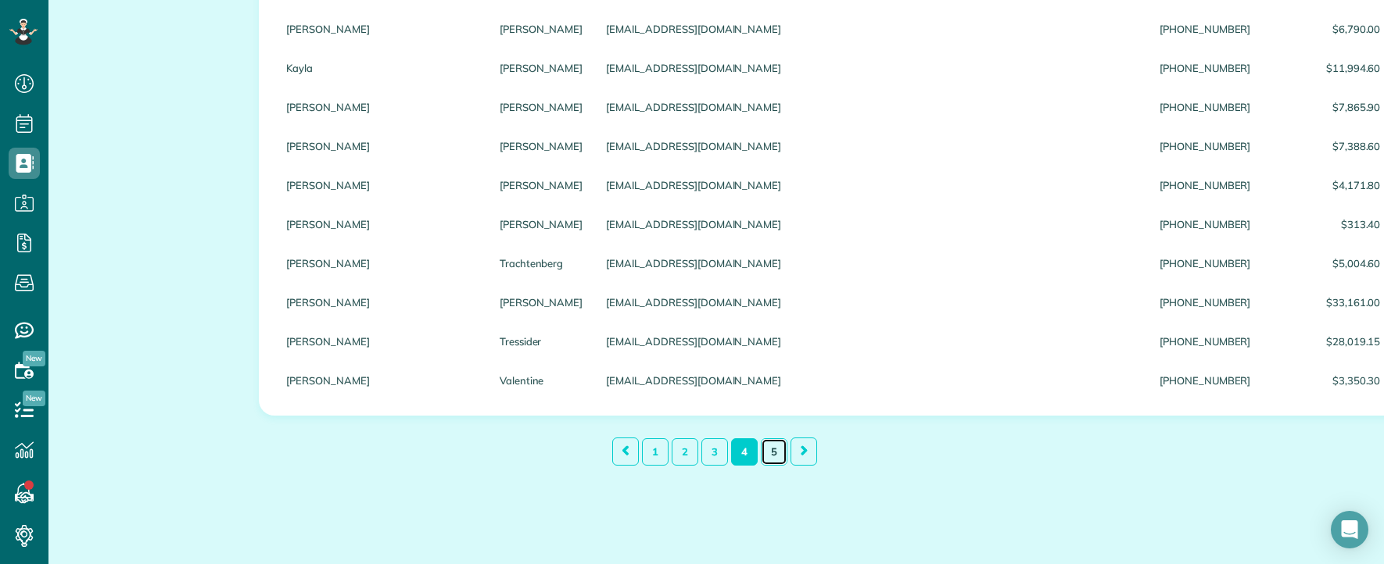
click at [766, 456] on link "5" at bounding box center [774, 452] width 27 height 27
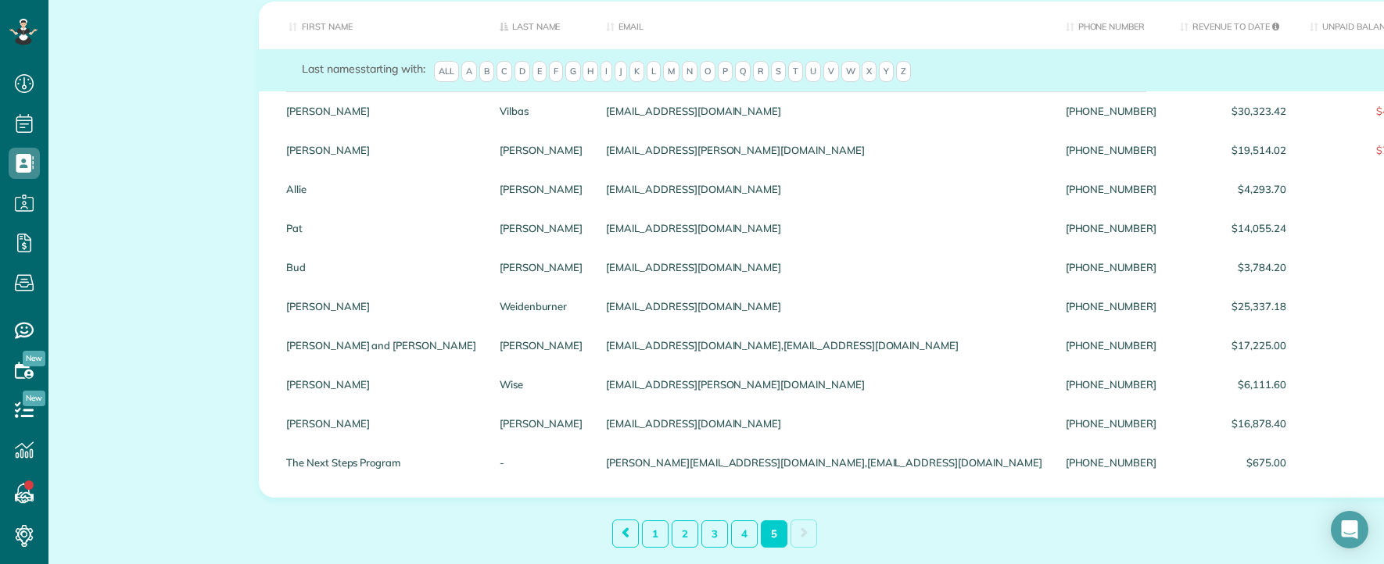
scroll to position [181, 0]
